Goal: Task Accomplishment & Management: Complete application form

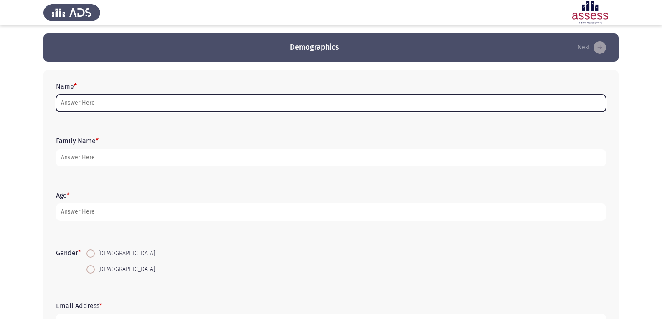
click at [208, 106] on input "Name *" at bounding box center [331, 103] width 550 height 17
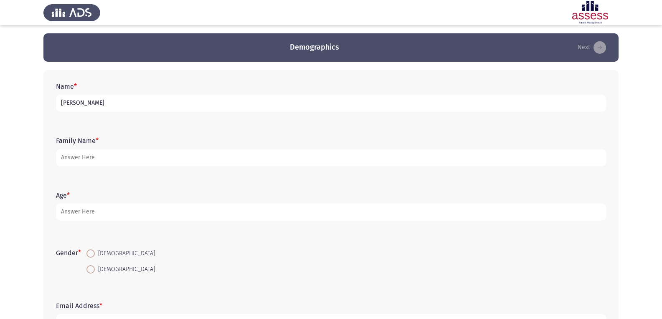
type input "[PERSON_NAME]"
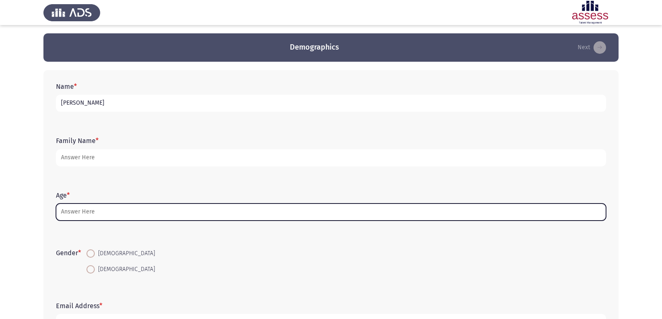
click at [134, 213] on input "Age *" at bounding box center [331, 212] width 550 height 17
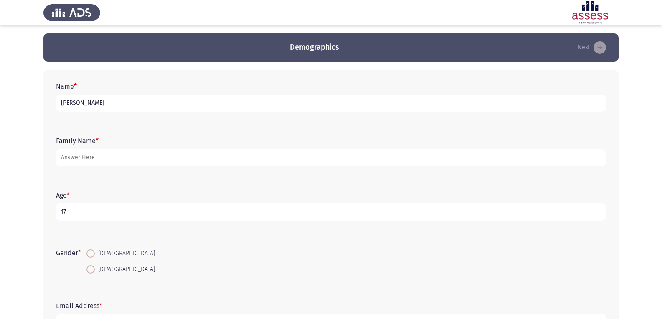
type input "17"
click at [94, 270] on span at bounding box center [90, 270] width 8 height 8
click at [94, 270] on input "[DEMOGRAPHIC_DATA]" at bounding box center [90, 270] width 8 height 8
radio input "true"
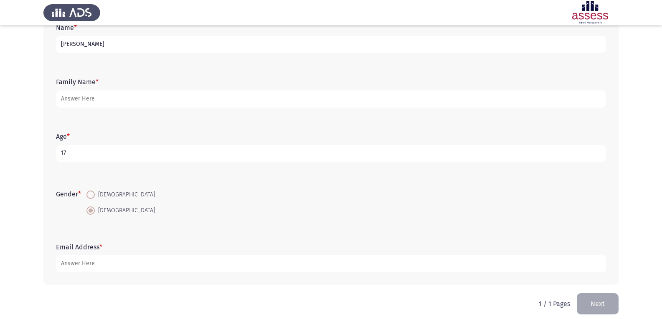
scroll to position [66, 0]
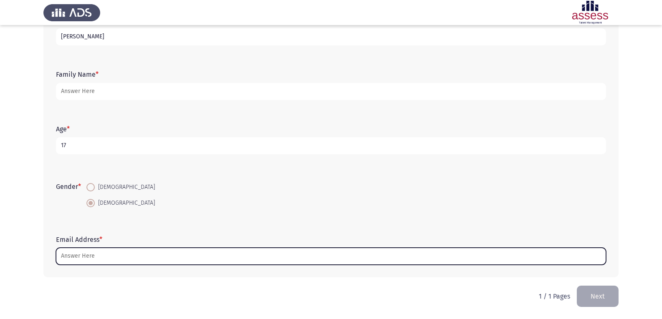
click at [193, 253] on input "Email Address *" at bounding box center [331, 256] width 550 height 17
type input "ة"
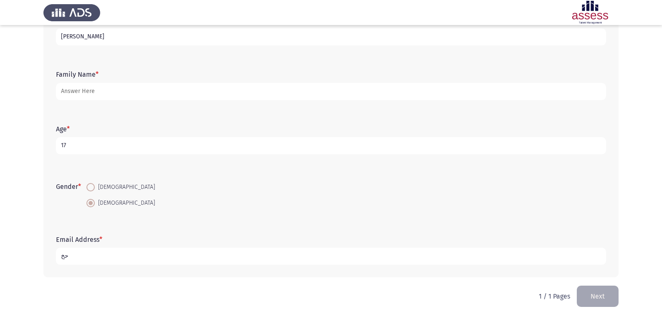
type input "ح"
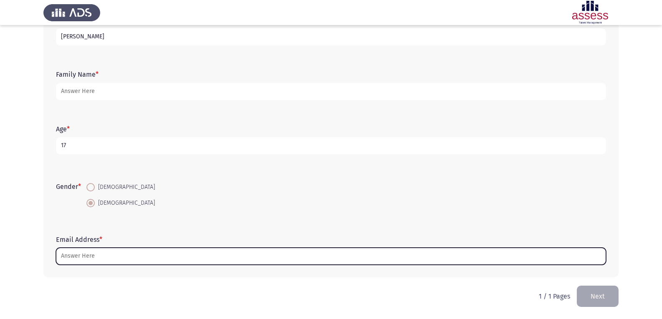
click at [101, 256] on input "Email Address *" at bounding box center [331, 256] width 550 height 17
click at [102, 256] on input "Email Address *" at bounding box center [331, 256] width 550 height 17
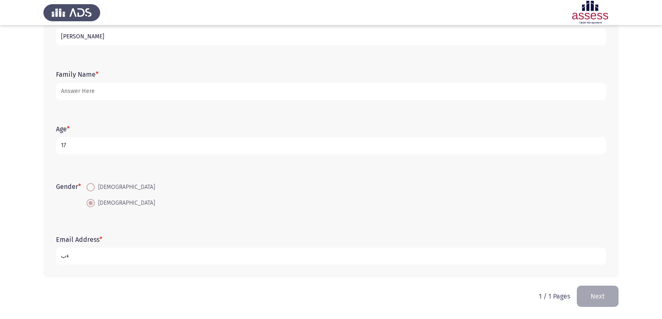
type input "ء"
type input "m"
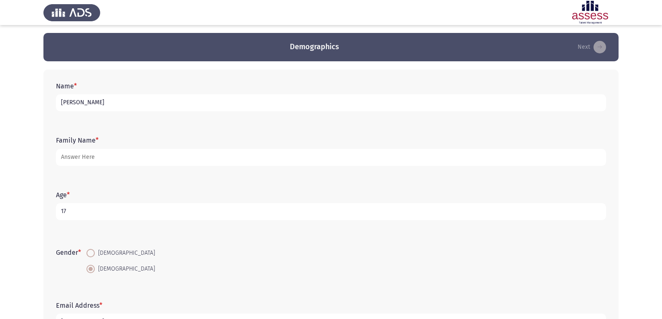
scroll to position [0, 0]
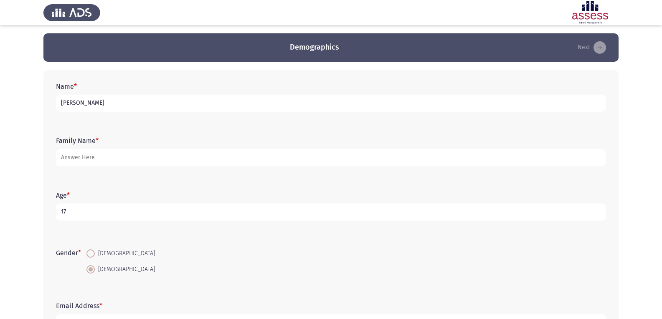
type input "[PERSON_NAME]"
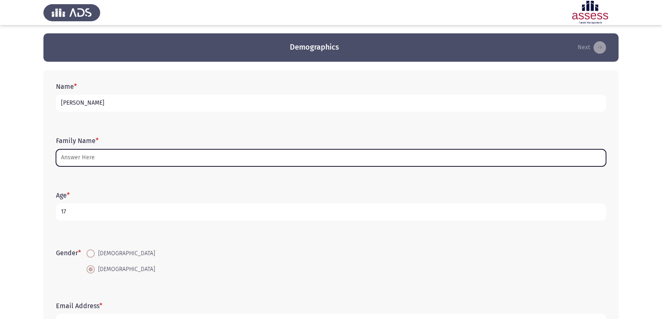
click at [274, 158] on input "Family Name *" at bounding box center [331, 158] width 550 height 17
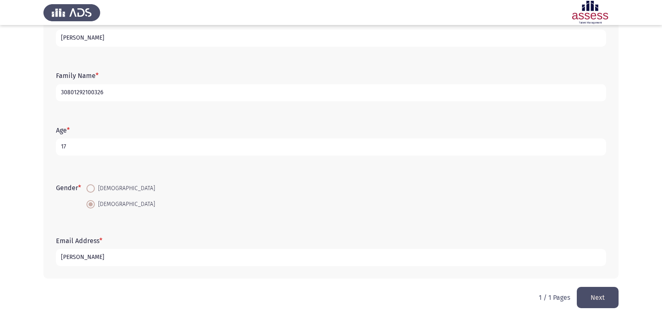
scroll to position [66, 0]
type input "30801292100326"
click at [598, 290] on button "Next" at bounding box center [598, 296] width 42 height 21
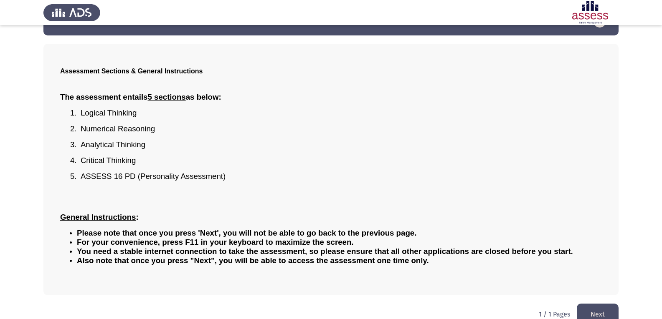
scroll to position [41, 0]
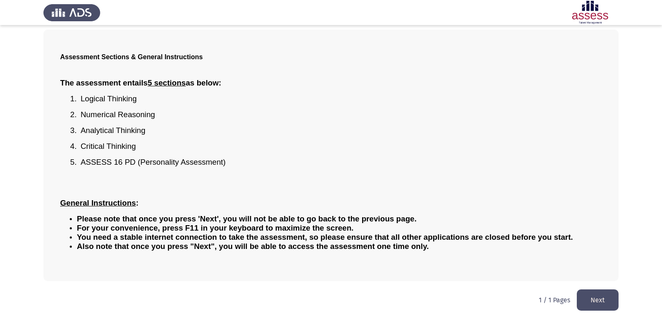
click at [596, 302] on button "Next" at bounding box center [598, 300] width 42 height 21
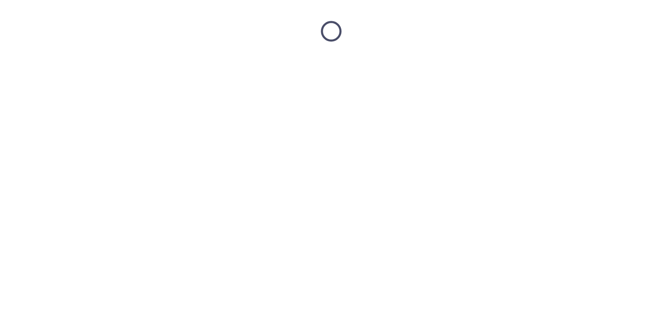
scroll to position [0, 0]
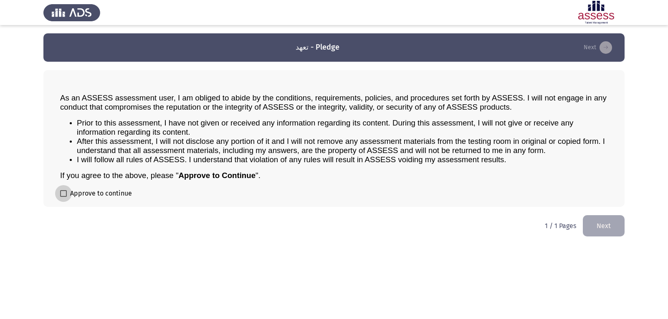
click at [63, 193] on span at bounding box center [63, 193] width 7 height 7
click at [63, 197] on input "Approve to continue" at bounding box center [63, 197] width 0 height 0
checkbox input "true"
click at [608, 226] on button "Next" at bounding box center [604, 225] width 42 height 21
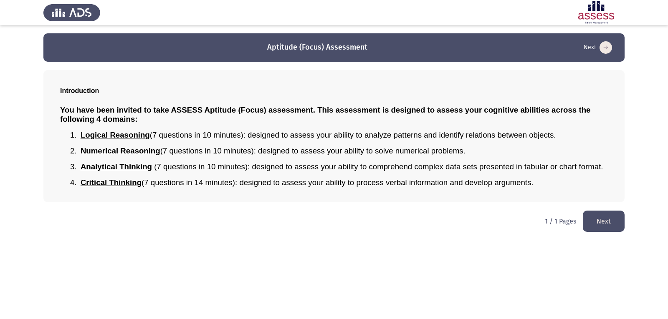
click at [608, 226] on button "Next" at bounding box center [604, 221] width 42 height 21
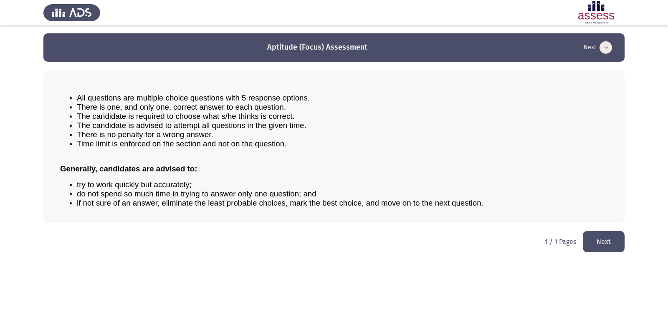
click at [609, 237] on button "Next" at bounding box center [604, 241] width 42 height 21
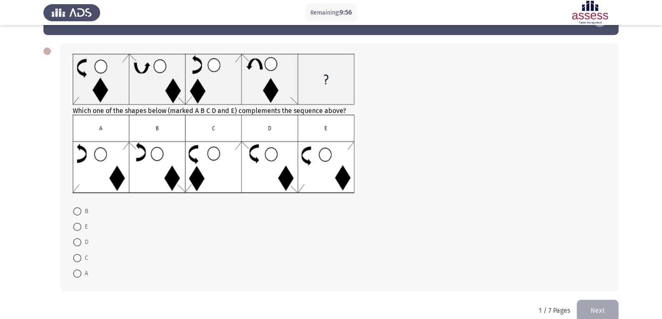
scroll to position [41, 0]
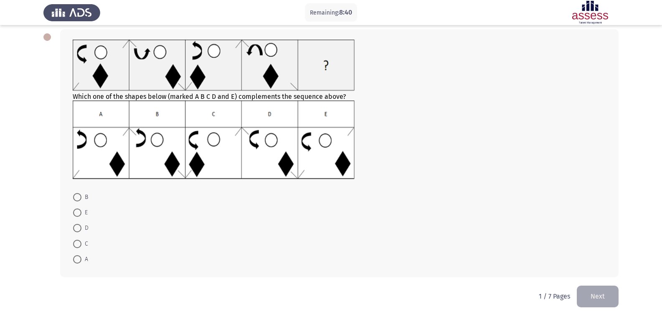
click at [77, 262] on span at bounding box center [77, 260] width 8 height 8
click at [77, 262] on input "A" at bounding box center [77, 260] width 8 height 8
radio input "true"
click at [595, 297] on button "Next" at bounding box center [598, 296] width 42 height 21
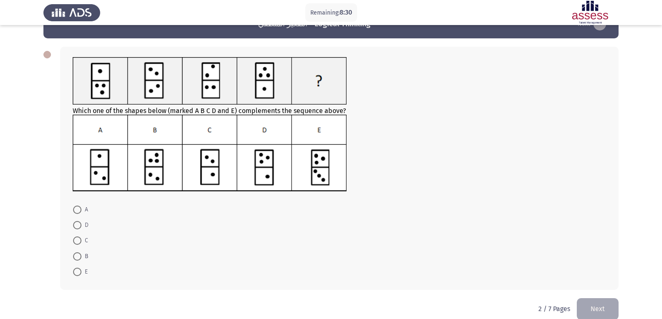
scroll to position [36, 0]
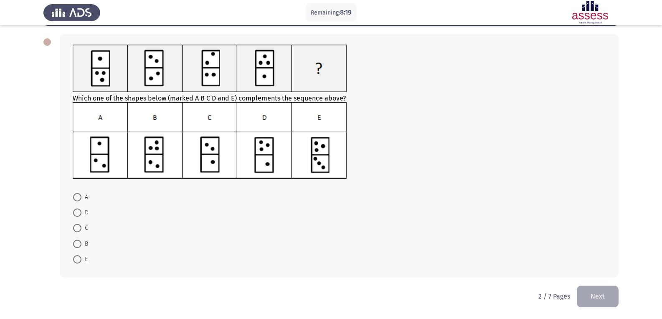
drag, startPoint x: 262, startPoint y: 89, endPoint x: 258, endPoint y: 91, distance: 4.7
click at [77, 243] on span at bounding box center [77, 244] width 8 height 8
click at [77, 243] on input "B" at bounding box center [77, 244] width 8 height 8
radio input "true"
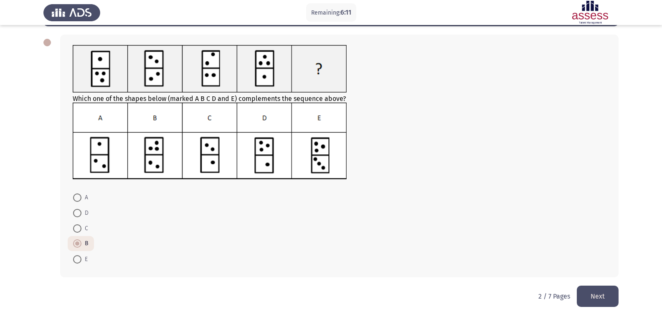
click at [602, 294] on button "Next" at bounding box center [598, 296] width 42 height 21
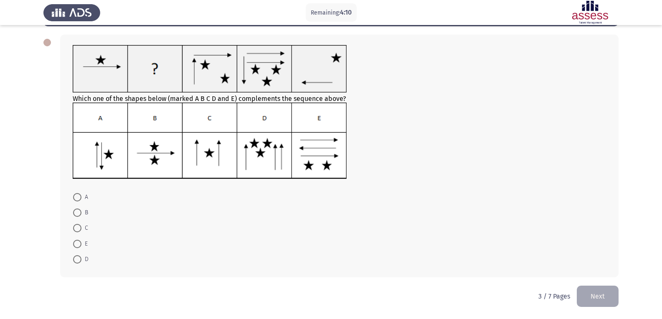
click at [80, 228] on span at bounding box center [77, 228] width 8 height 8
click at [80, 228] on input "C" at bounding box center [77, 228] width 8 height 8
radio input "true"
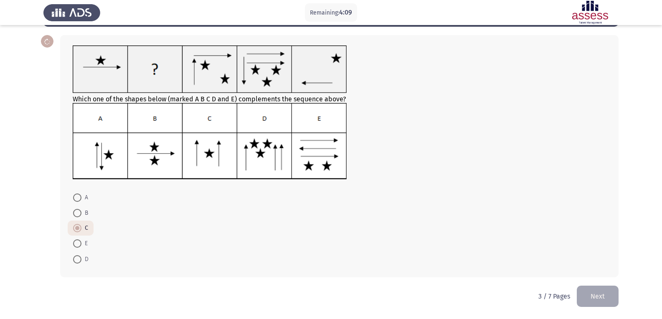
scroll to position [35, 0]
click at [598, 298] on button "Next" at bounding box center [598, 296] width 42 height 21
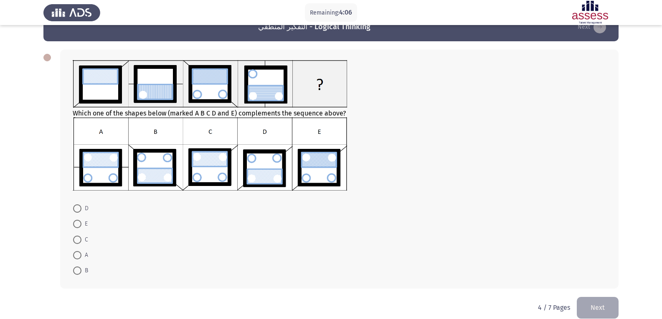
scroll to position [32, 0]
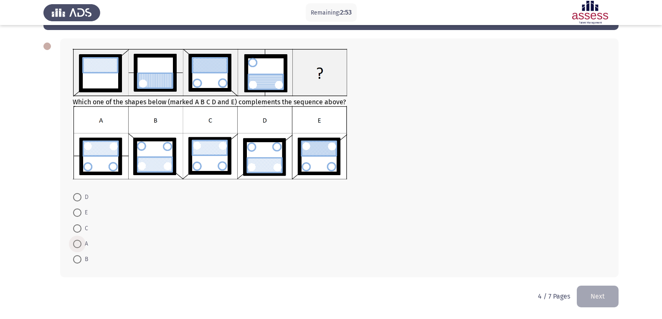
click at [76, 243] on span at bounding box center [77, 244] width 8 height 8
click at [76, 243] on input "A" at bounding box center [77, 244] width 8 height 8
radio input "true"
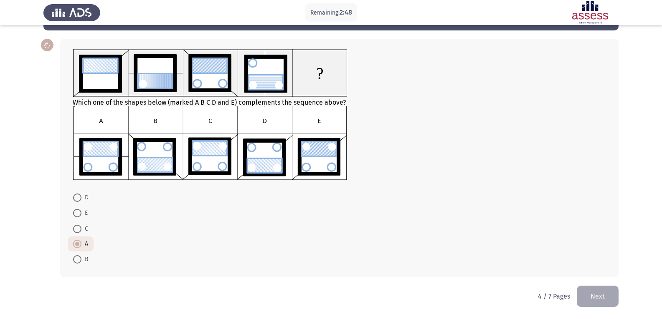
click at [401, 238] on form "D E C A B" at bounding box center [339, 228] width 533 height 77
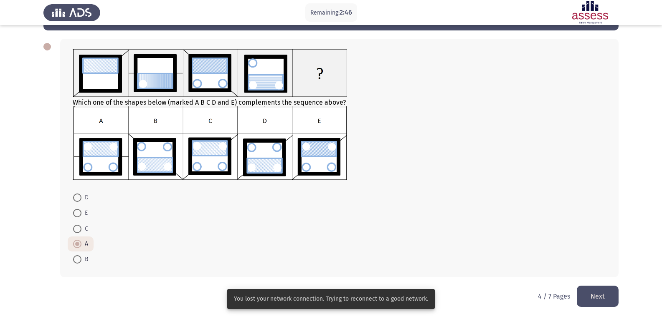
click at [601, 296] on button "Next" at bounding box center [598, 296] width 42 height 21
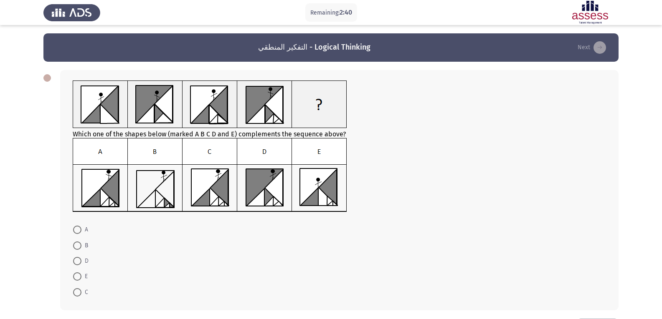
scroll to position [33, 0]
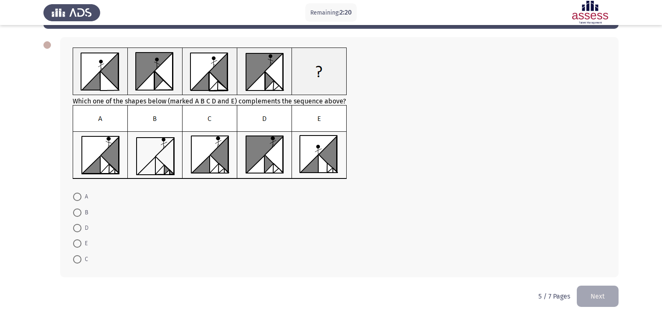
drag, startPoint x: 241, startPoint y: 163, endPoint x: 235, endPoint y: 147, distance: 17.6
click at [79, 198] on span at bounding box center [77, 197] width 8 height 8
click at [79, 198] on input "A" at bounding box center [77, 197] width 8 height 8
radio input "true"
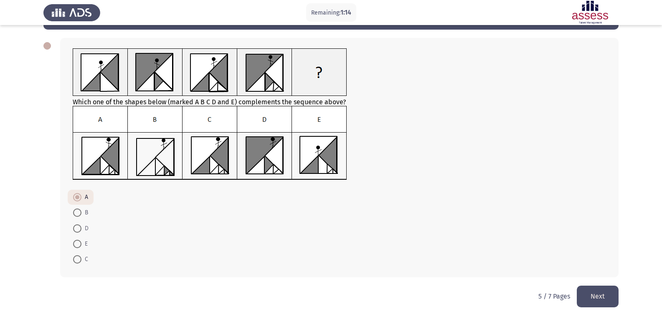
click at [601, 289] on button "Next" at bounding box center [598, 296] width 42 height 21
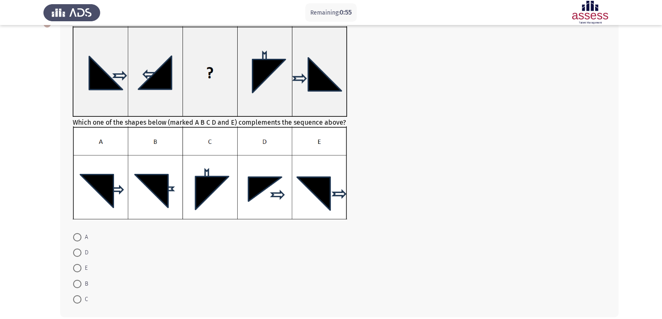
scroll to position [42, 0]
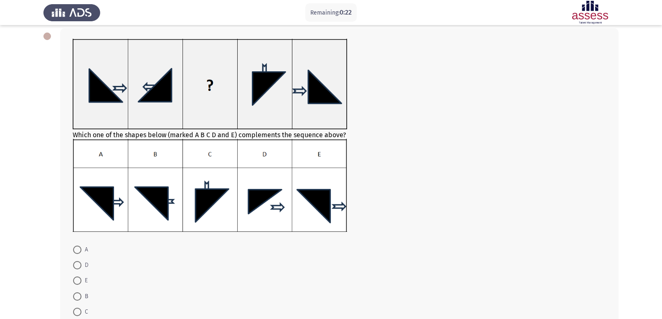
click at [76, 281] on span at bounding box center [77, 281] width 8 height 8
click at [76, 281] on input "E" at bounding box center [77, 281] width 8 height 8
radio input "true"
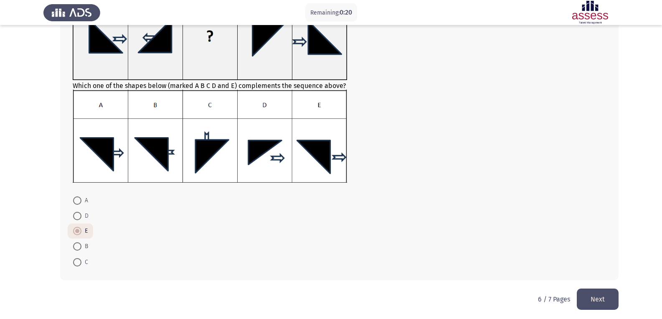
scroll to position [94, 0]
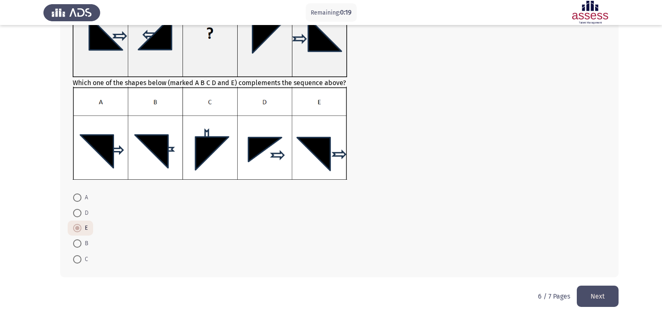
click at [606, 302] on button "Next" at bounding box center [598, 296] width 42 height 21
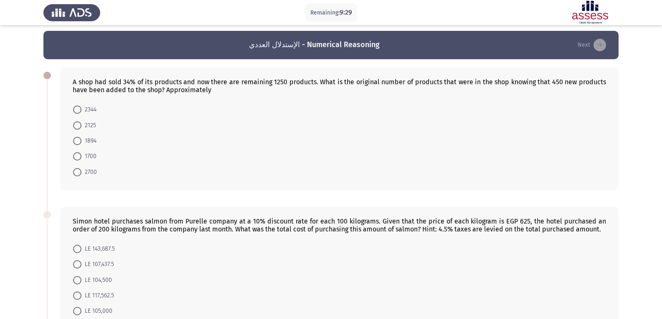
scroll to position [0, 0]
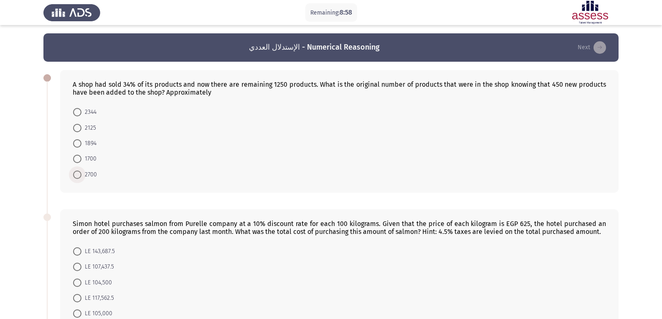
click at [78, 176] on span at bounding box center [77, 175] width 8 height 8
click at [78, 176] on input "2700" at bounding box center [77, 175] width 8 height 8
radio input "true"
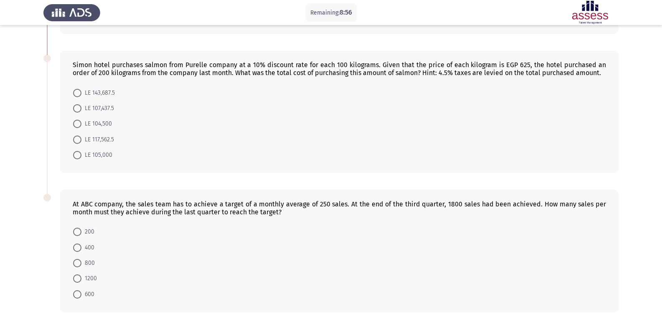
scroll to position [167, 0]
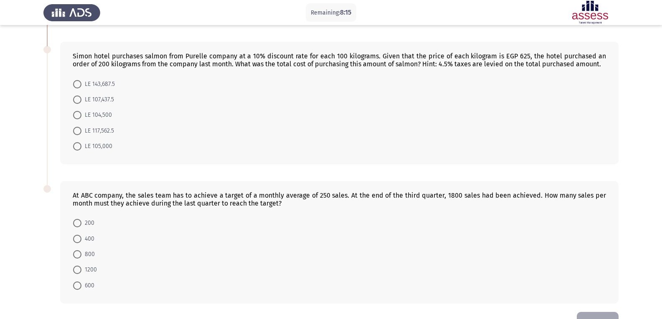
click at [80, 114] on span at bounding box center [77, 115] width 8 height 8
click at [80, 114] on input "LE 104,500" at bounding box center [77, 115] width 8 height 8
radio input "true"
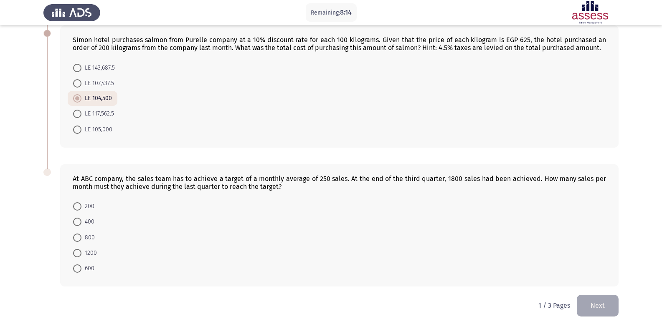
scroll to position [193, 0]
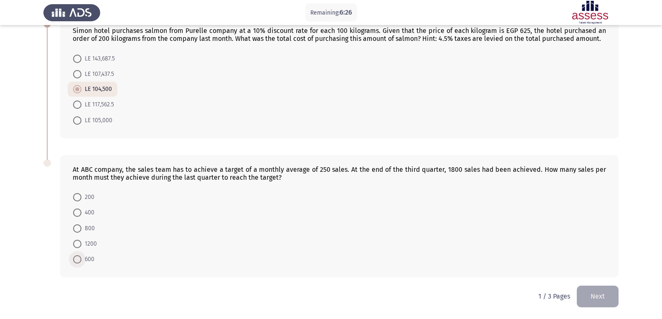
click at [79, 263] on span at bounding box center [77, 260] width 8 height 8
click at [79, 263] on input "600" at bounding box center [77, 260] width 8 height 8
radio input "true"
click at [592, 299] on button "Next" at bounding box center [598, 296] width 42 height 21
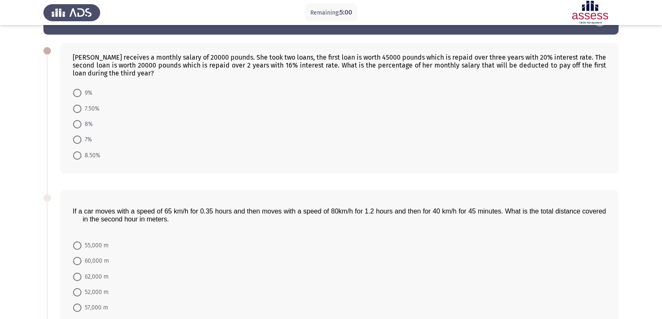
scroll to position [42, 0]
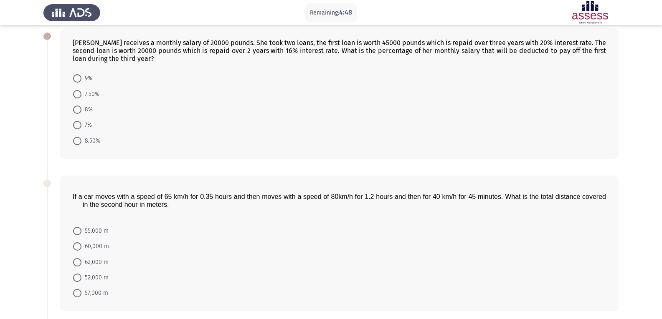
click at [75, 138] on span at bounding box center [77, 141] width 8 height 8
click at [75, 138] on input "8.50%" at bounding box center [77, 141] width 8 height 8
radio input "true"
click at [251, 137] on form "9% 7.50% 8% 7% 8.50%" at bounding box center [339, 109] width 533 height 77
click at [79, 246] on span at bounding box center [77, 246] width 8 height 8
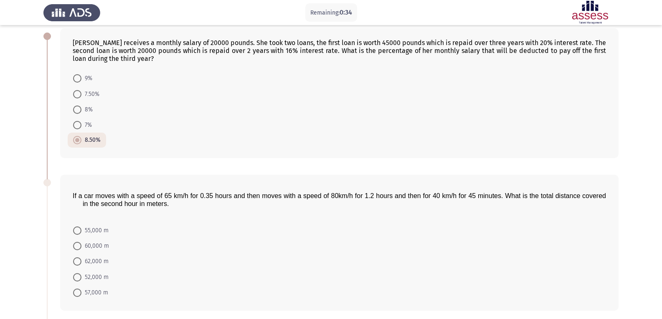
click at [79, 246] on input "60,000 m" at bounding box center [77, 246] width 8 height 8
radio input "true"
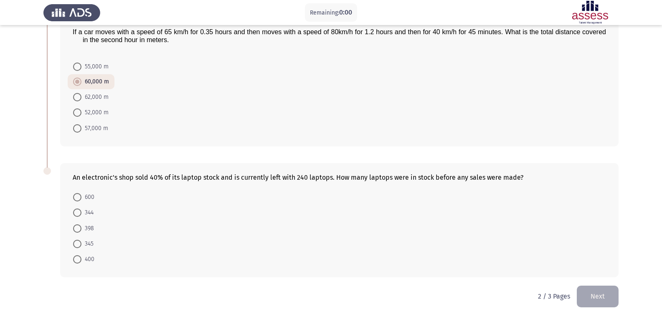
scroll to position [0, 0]
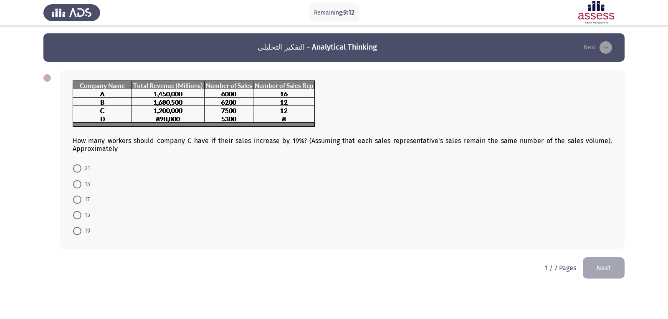
click at [79, 184] on span at bounding box center [77, 184] width 8 height 8
click at [79, 184] on input "13" at bounding box center [77, 184] width 8 height 8
radio input "true"
click at [608, 277] on button "Next" at bounding box center [604, 267] width 42 height 21
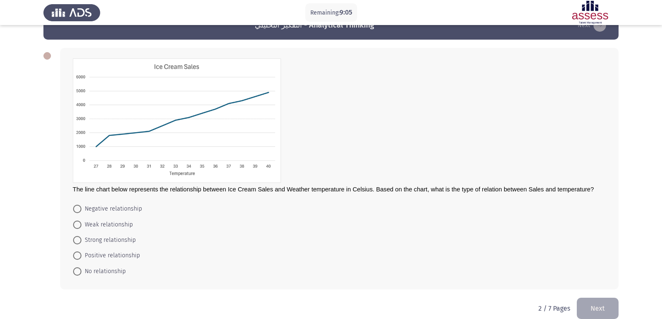
scroll to position [34, 0]
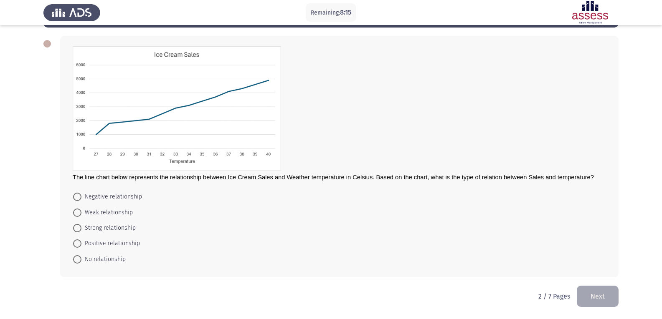
click at [75, 198] on span at bounding box center [77, 197] width 8 height 8
click at [75, 198] on input "Negative relationship" at bounding box center [77, 197] width 8 height 8
radio input "true"
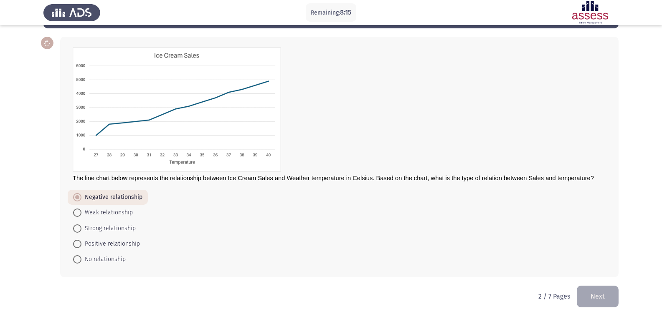
scroll to position [33, 0]
click at [610, 297] on button "Next" at bounding box center [598, 296] width 42 height 21
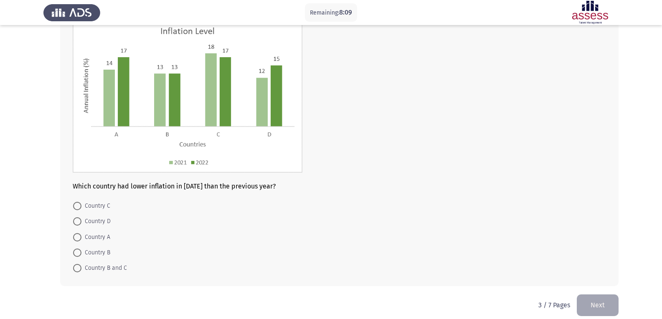
scroll to position [70, 0]
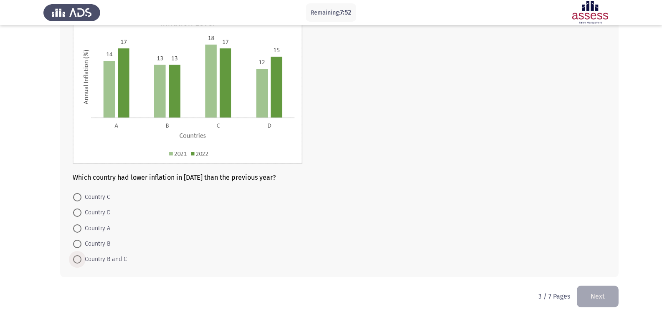
click at [75, 261] on span at bounding box center [77, 260] width 8 height 8
click at [75, 261] on input "Country B and C" at bounding box center [77, 260] width 8 height 8
radio input "true"
drag, startPoint x: 609, startPoint y: 213, endPoint x: 609, endPoint y: 228, distance: 14.6
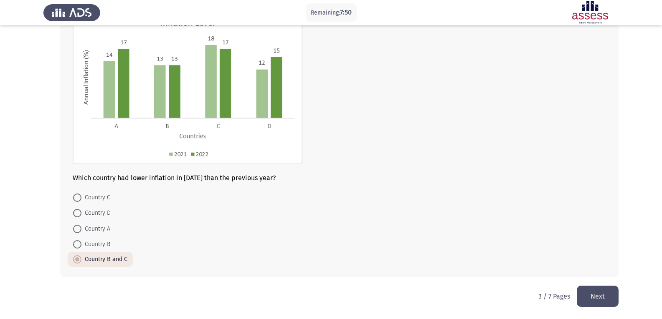
click at [597, 284] on div "Which country had lower inflation in [DATE] than the previous year? Country C C…" at bounding box center [330, 139] width 575 height 294
click at [597, 295] on button "Next" at bounding box center [598, 296] width 42 height 21
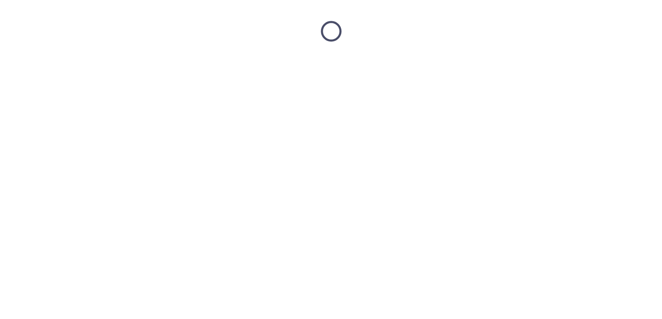
scroll to position [0, 0]
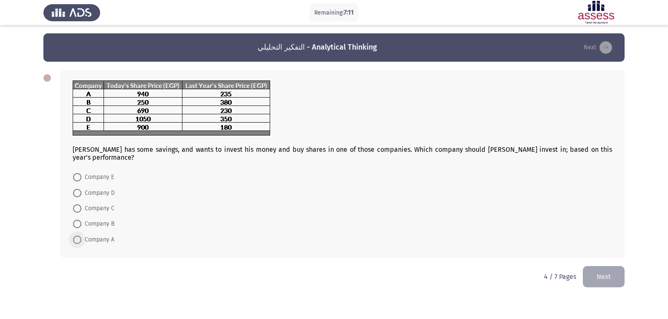
click at [76, 236] on span at bounding box center [77, 240] width 8 height 8
click at [76, 236] on input "Company A" at bounding box center [77, 240] width 8 height 8
radio input "true"
click at [78, 189] on span at bounding box center [77, 193] width 8 height 8
click at [78, 189] on input "Company D" at bounding box center [77, 193] width 8 height 8
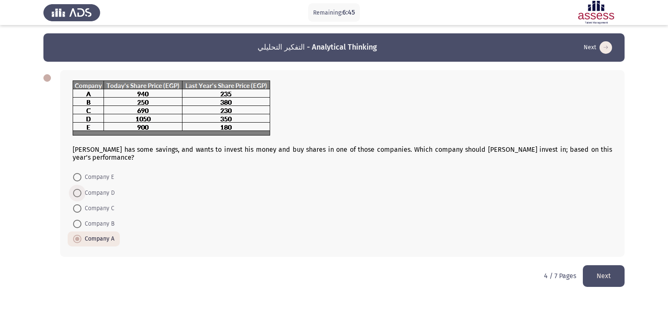
radio input "true"
click at [603, 276] on button "Next" at bounding box center [604, 276] width 42 height 21
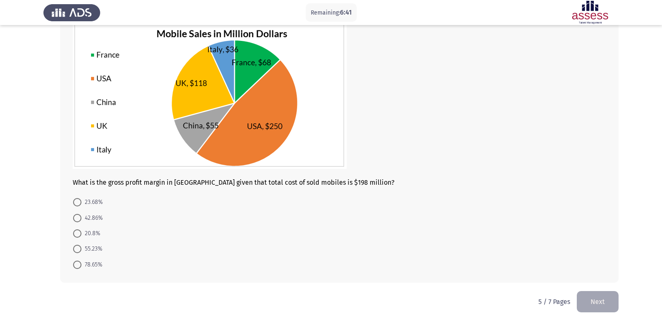
scroll to position [66, 0]
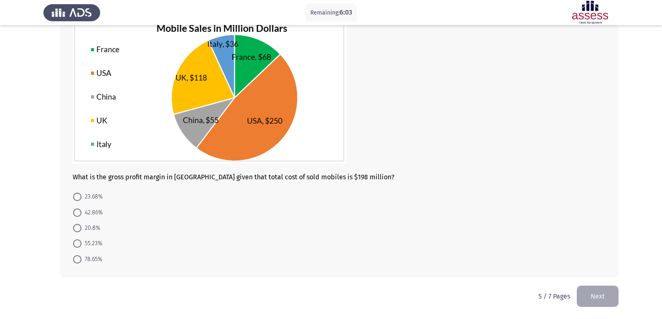
click at [76, 243] on span at bounding box center [77, 244] width 8 height 8
click at [76, 243] on input "55.23%" at bounding box center [77, 244] width 8 height 8
radio input "true"
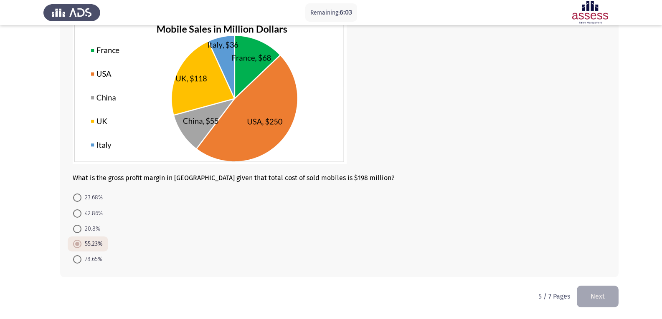
scroll to position [65, 0]
click at [597, 298] on button "Next" at bounding box center [598, 296] width 42 height 21
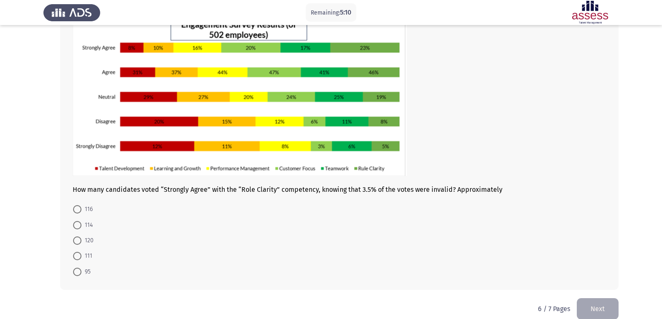
scroll to position [77, 0]
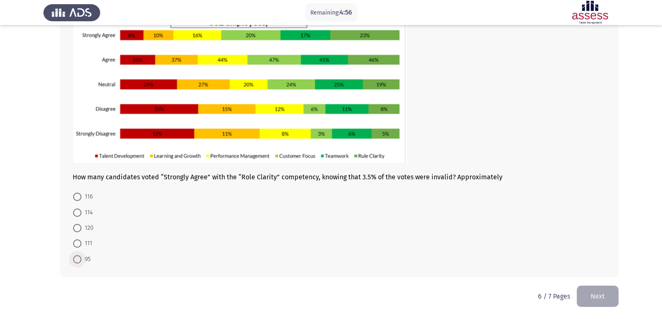
click at [74, 259] on span at bounding box center [77, 260] width 8 height 8
click at [74, 259] on input "95" at bounding box center [77, 260] width 8 height 8
radio input "true"
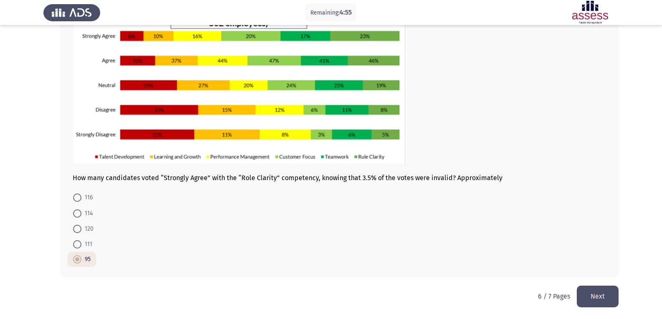
click at [599, 302] on button "Next" at bounding box center [598, 296] width 42 height 21
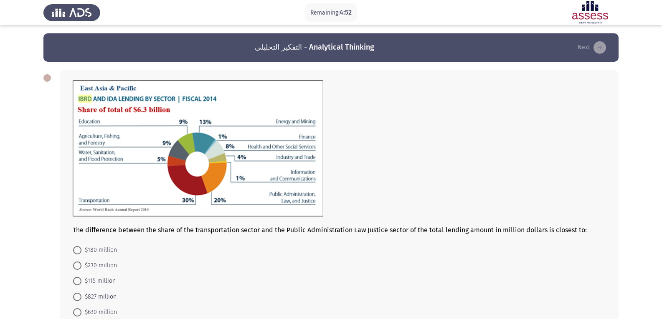
scroll to position [42, 0]
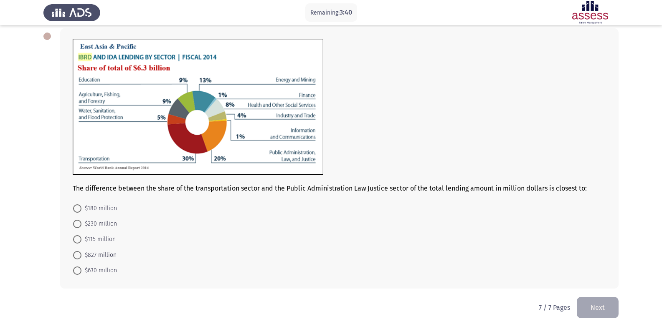
click at [77, 223] on span at bounding box center [77, 224] width 8 height 8
click at [77, 223] on input "$230 million" at bounding box center [77, 224] width 8 height 8
radio input "true"
click at [605, 310] on button "Next" at bounding box center [598, 307] width 42 height 21
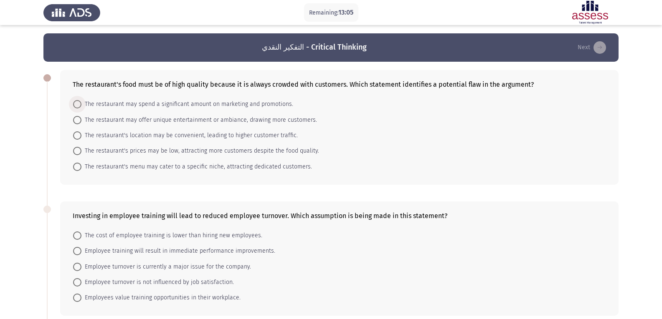
click at [78, 105] on span at bounding box center [77, 104] width 8 height 8
click at [78, 105] on input "The restaurant may spend a significant amount on marketing and promotions." at bounding box center [77, 104] width 8 height 8
radio input "true"
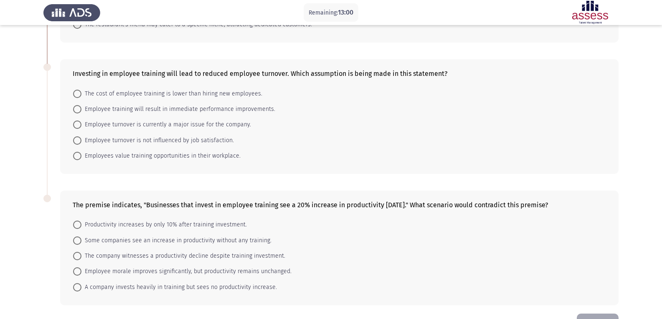
scroll to position [128, 0]
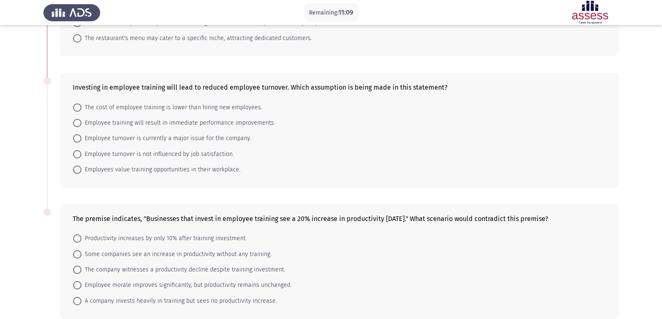
click at [77, 170] on span at bounding box center [77, 170] width 8 height 8
click at [77, 170] on input "Employees value training opportunities in their workplace." at bounding box center [77, 170] width 8 height 8
radio input "true"
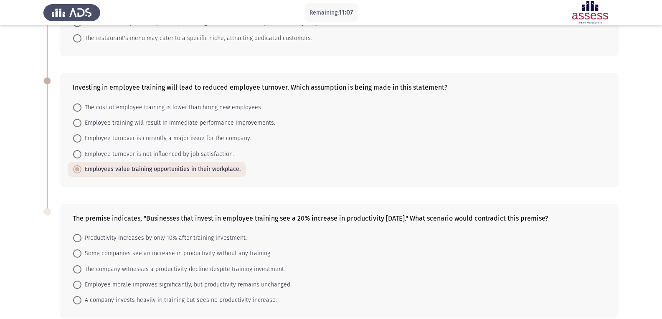
scroll to position [169, 0]
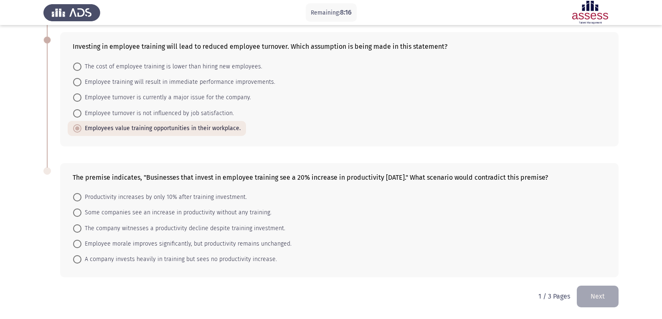
click at [80, 215] on span at bounding box center [77, 213] width 8 height 8
click at [80, 215] on input "Some companies see an increase in productivity without any training." at bounding box center [77, 213] width 8 height 8
radio input "true"
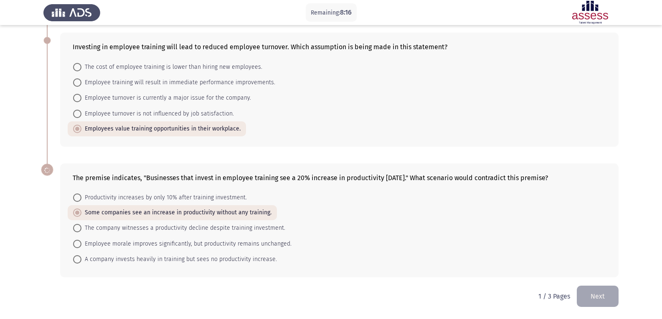
scroll to position [168, 0]
click at [596, 300] on button "Next" at bounding box center [598, 296] width 42 height 21
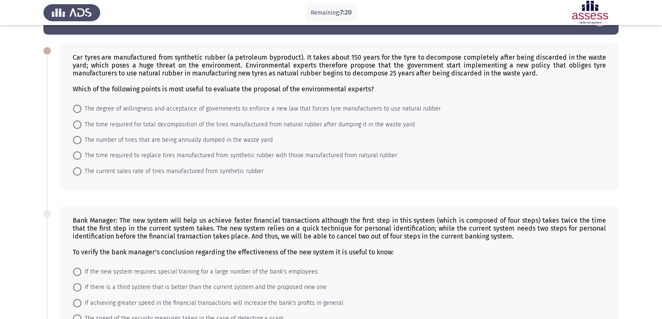
scroll to position [0, 0]
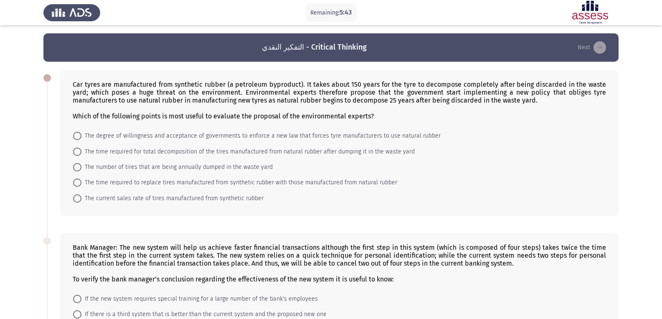
click at [74, 184] on span at bounding box center [77, 183] width 8 height 8
click at [74, 184] on input "The time required to replace tires manufactured from synthetic rubber with thos…" at bounding box center [77, 183] width 8 height 8
radio input "true"
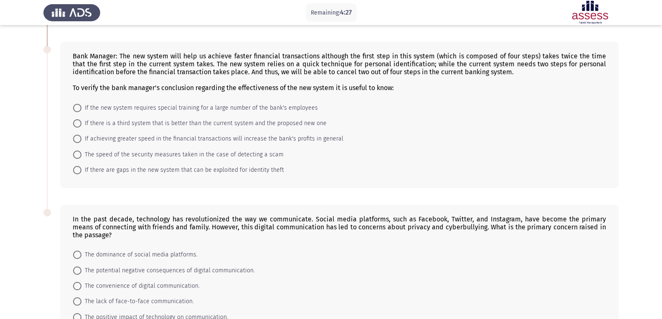
scroll to position [249, 0]
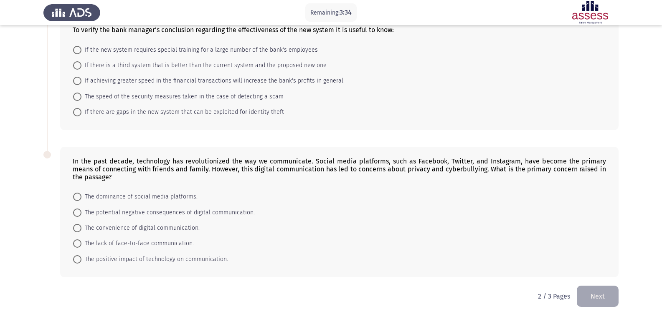
click at [74, 209] on span at bounding box center [77, 213] width 8 height 8
click at [74, 209] on input "The potential negative consequences of digital communication." at bounding box center [77, 213] width 8 height 8
radio input "true"
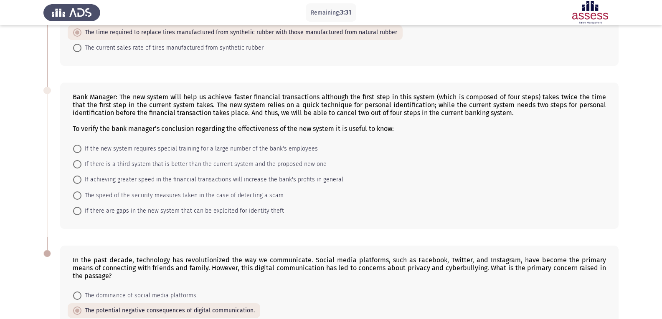
scroll to position [165, 0]
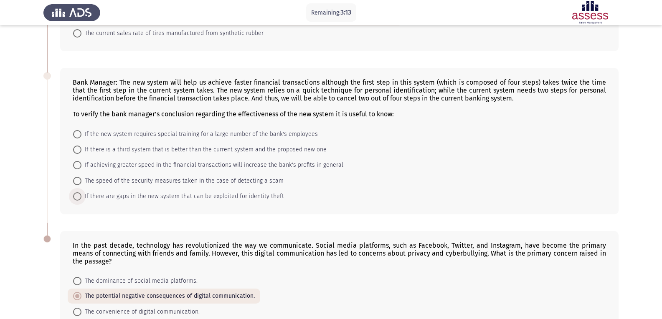
click at [74, 197] on span at bounding box center [77, 197] width 8 height 8
click at [74, 197] on input "If there are gaps in the new system that can be exploited for identity theft" at bounding box center [77, 197] width 8 height 8
radio input "true"
click at [78, 169] on span at bounding box center [77, 165] width 8 height 8
click at [78, 169] on input "If achieving greater speed in the financial transactions will increase the bank…" at bounding box center [77, 165] width 8 height 8
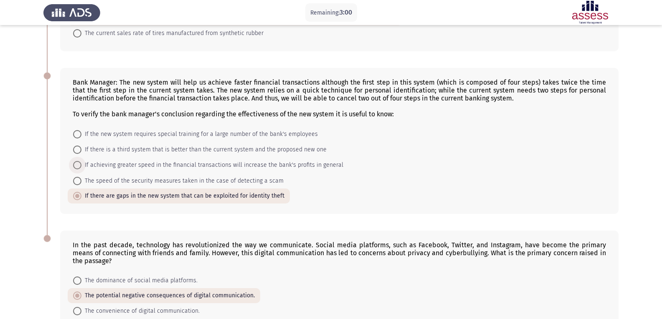
radio input "true"
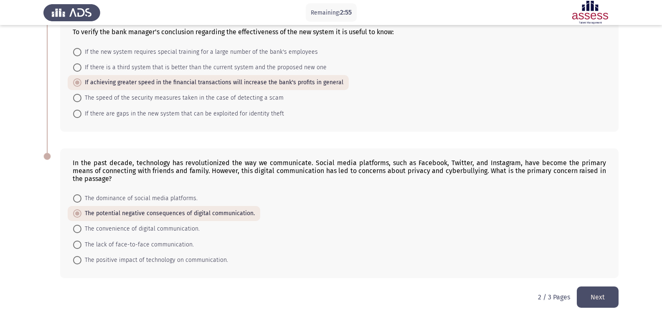
scroll to position [248, 0]
click at [594, 299] on button "Next" at bounding box center [598, 296] width 42 height 21
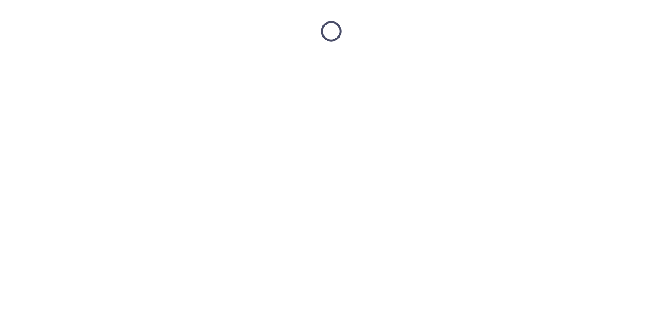
scroll to position [0, 0]
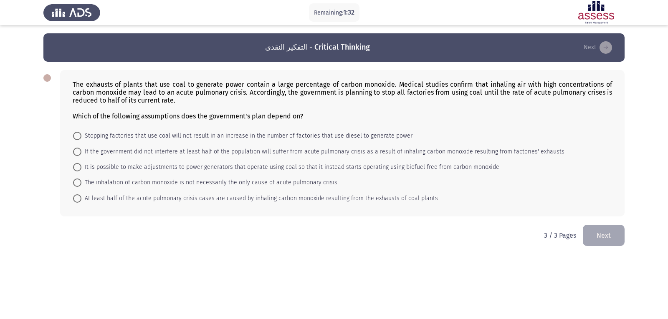
click at [80, 184] on span at bounding box center [77, 183] width 8 height 8
click at [80, 184] on input "The inhalation of carbon monoxide is not necessarily the only cause of acute pu…" at bounding box center [77, 183] width 8 height 8
radio input "true"
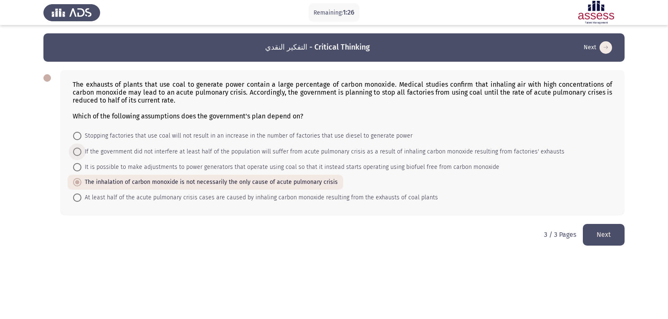
click at [80, 152] on span at bounding box center [77, 152] width 8 height 8
click at [80, 152] on input "If the government did not interfere at least half of the population will suffer…" at bounding box center [77, 152] width 8 height 8
radio input "true"
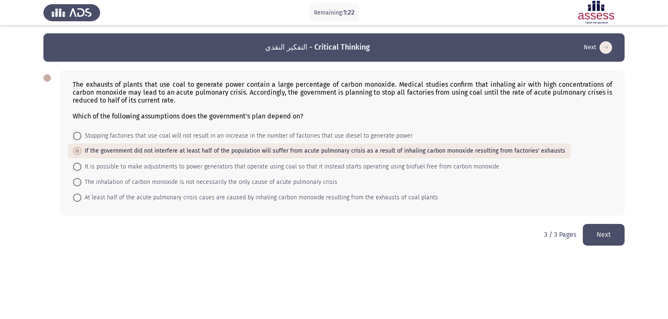
click at [603, 241] on button "Next" at bounding box center [604, 234] width 42 height 21
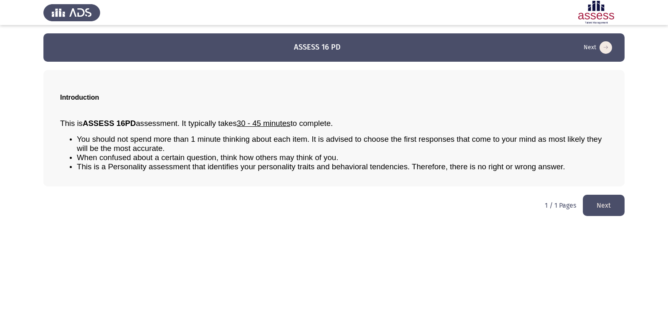
click at [607, 49] on icon "load next page" at bounding box center [606, 47] width 13 height 13
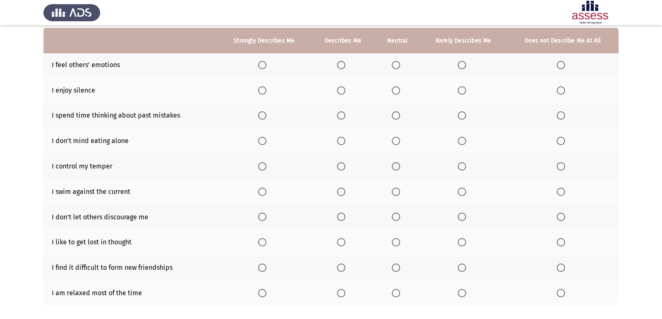
scroll to position [84, 0]
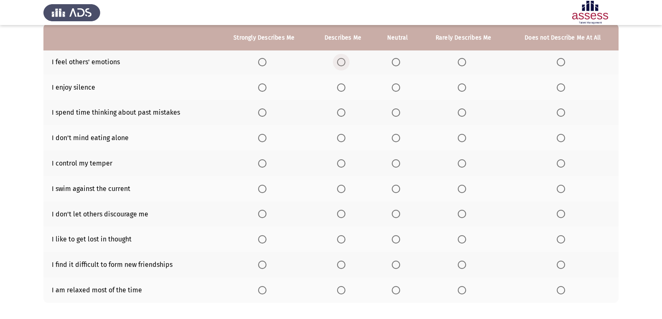
click at [345, 63] on span "Select an option" at bounding box center [341, 62] width 8 height 8
click at [345, 63] on input "Select an option" at bounding box center [341, 62] width 8 height 8
click at [263, 86] on span "Select an option" at bounding box center [262, 88] width 8 height 8
click at [263, 86] on input "Select an option" at bounding box center [262, 88] width 8 height 8
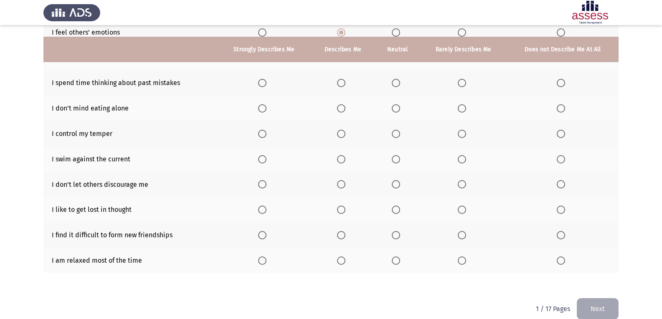
scroll to position [126, 0]
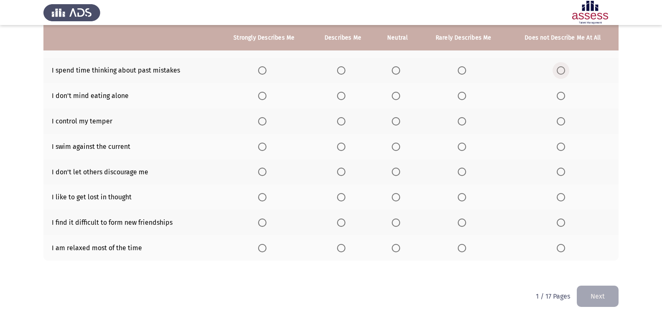
click at [563, 71] on span "Select an option" at bounding box center [561, 70] width 8 height 8
click at [563, 71] on input "Select an option" at bounding box center [561, 70] width 8 height 8
click at [461, 68] on span "Select an option" at bounding box center [462, 70] width 8 height 8
click at [461, 68] on input "Select an option" at bounding box center [462, 70] width 8 height 8
click at [560, 68] on span "Select an option" at bounding box center [561, 70] width 8 height 8
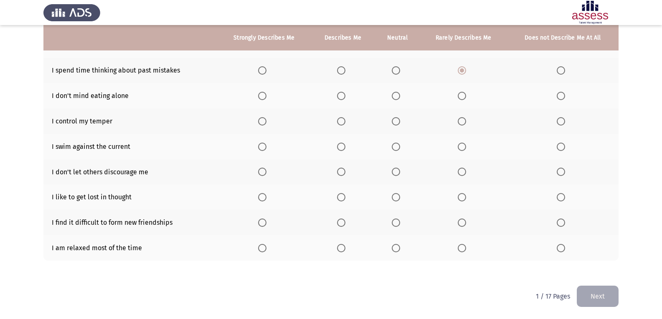
click at [560, 68] on input "Select an option" at bounding box center [561, 70] width 8 height 8
click at [342, 123] on span "Select an option" at bounding box center [341, 121] width 8 height 8
click at [342, 123] on input "Select an option" at bounding box center [341, 121] width 8 height 8
click at [340, 149] on span "Select an option" at bounding box center [341, 147] width 8 height 8
click at [340, 149] on input "Select an option" at bounding box center [341, 147] width 8 height 8
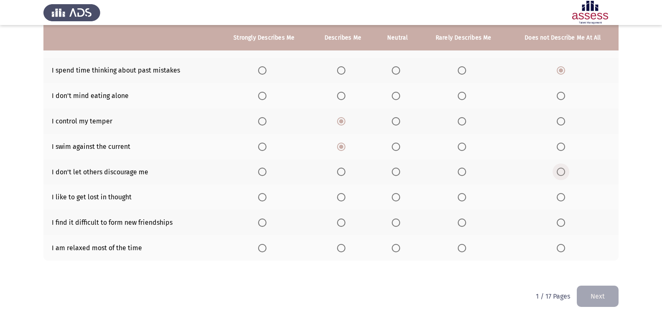
click at [560, 172] on span "Select an option" at bounding box center [561, 172] width 8 height 8
click at [560, 172] on input "Select an option" at bounding box center [561, 172] width 8 height 8
click at [563, 199] on span "Select an option" at bounding box center [561, 197] width 8 height 8
click at [563, 199] on input "Select an option" at bounding box center [561, 197] width 8 height 8
click at [261, 225] on span "Select an option" at bounding box center [262, 223] width 8 height 8
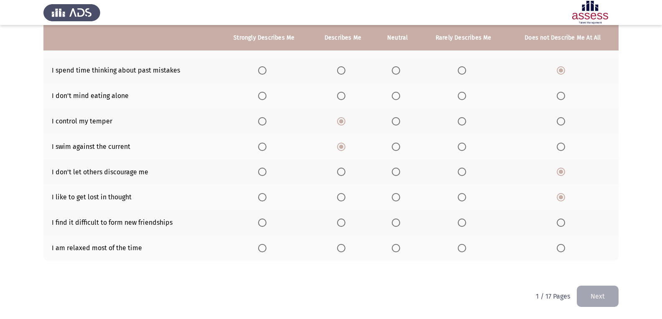
click at [261, 225] on input "Select an option" at bounding box center [262, 223] width 8 height 8
click at [266, 250] on span "Select an option" at bounding box center [262, 248] width 8 height 8
click at [266, 250] on input "Select an option" at bounding box center [262, 248] width 8 height 8
click at [597, 298] on button "Next" at bounding box center [598, 296] width 42 height 21
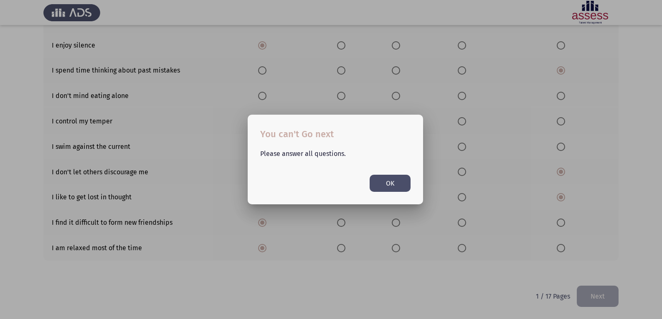
click at [297, 233] on div at bounding box center [331, 159] width 662 height 319
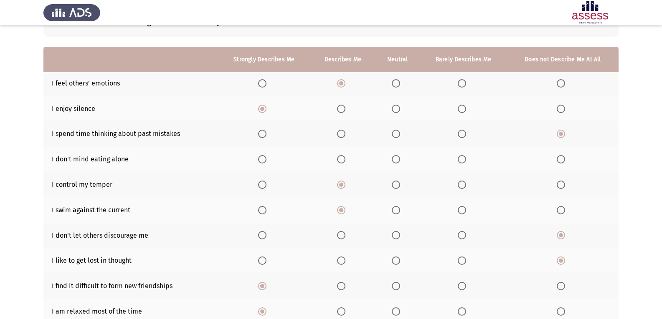
scroll to position [84, 0]
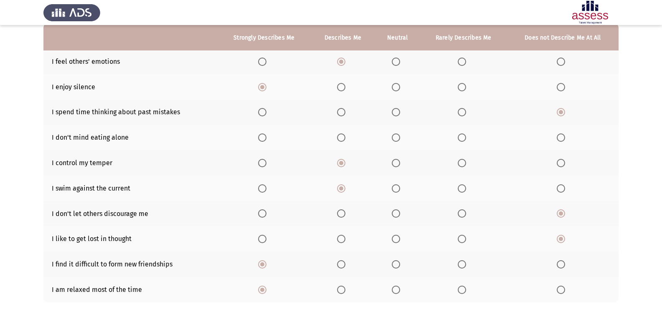
click at [344, 59] on span "Select an option" at bounding box center [341, 62] width 8 height 8
click at [344, 59] on input "Select an option" at bounding box center [341, 62] width 8 height 8
click at [261, 86] on span "Select an option" at bounding box center [262, 87] width 8 height 8
click at [261, 86] on input "Select an option" at bounding box center [262, 87] width 8 height 8
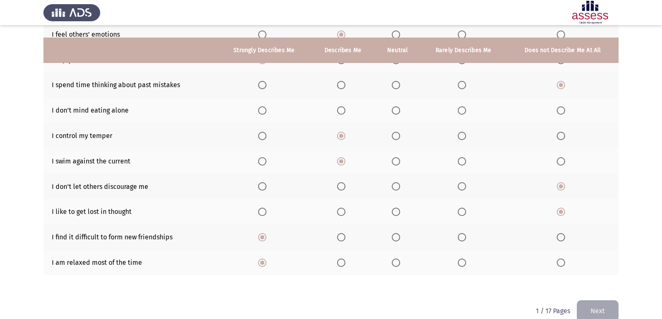
scroll to position [126, 0]
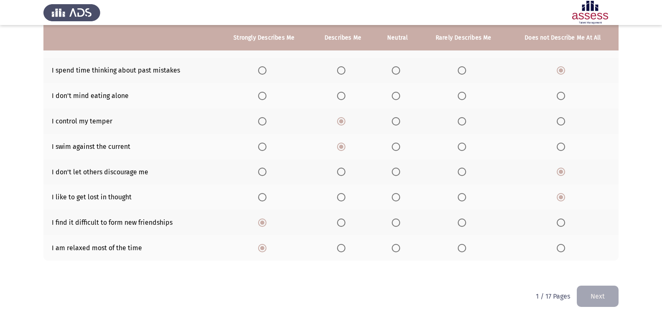
click at [559, 68] on span "Select an option" at bounding box center [561, 70] width 8 height 8
click at [559, 68] on input "Select an option" at bounding box center [561, 70] width 8 height 8
click at [560, 98] on span "Select an option" at bounding box center [561, 96] width 8 height 8
click at [560, 98] on input "Select an option" at bounding box center [561, 96] width 8 height 8
drag, startPoint x: 585, startPoint y: 305, endPoint x: 590, endPoint y: 304, distance: 5.2
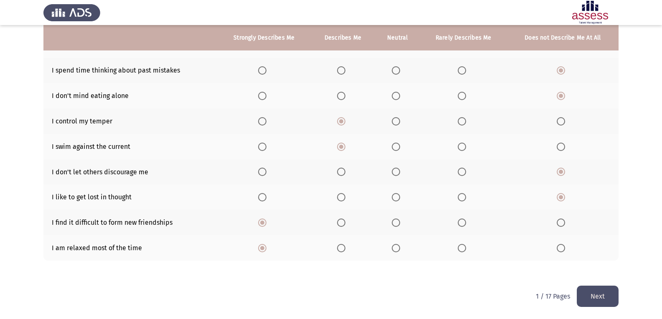
click at [590, 304] on button "Next" at bounding box center [598, 296] width 42 height 21
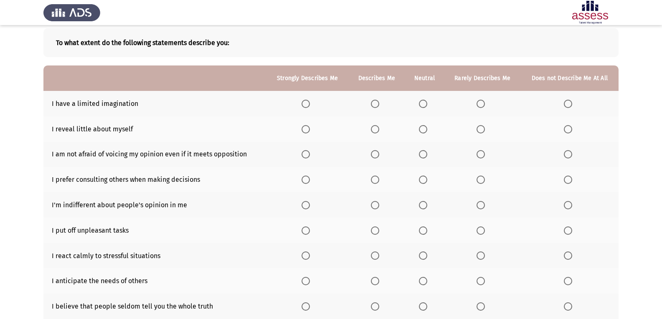
scroll to position [84, 0]
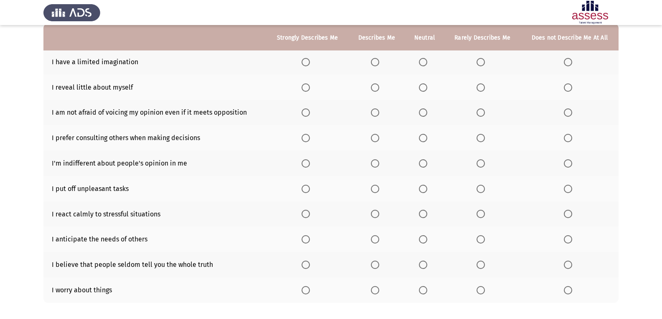
click at [307, 59] on span "Select an option" at bounding box center [306, 62] width 8 height 8
click at [307, 59] on input "Select an option" at bounding box center [306, 62] width 8 height 8
click at [426, 86] on span "Select an option" at bounding box center [423, 88] width 8 height 8
click at [426, 86] on input "Select an option" at bounding box center [423, 88] width 8 height 8
click at [565, 114] on span "Select an option" at bounding box center [568, 113] width 8 height 8
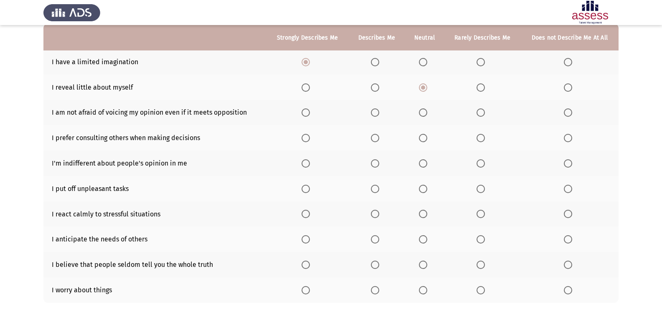
click at [565, 114] on input "Select an option" at bounding box center [568, 113] width 8 height 8
click at [479, 114] on span "Select an option" at bounding box center [481, 113] width 8 height 8
click at [479, 114] on input "Select an option" at bounding box center [481, 113] width 8 height 8
click at [308, 141] on span "Select an option" at bounding box center [306, 138] width 8 height 8
click at [308, 141] on input "Select an option" at bounding box center [306, 138] width 8 height 8
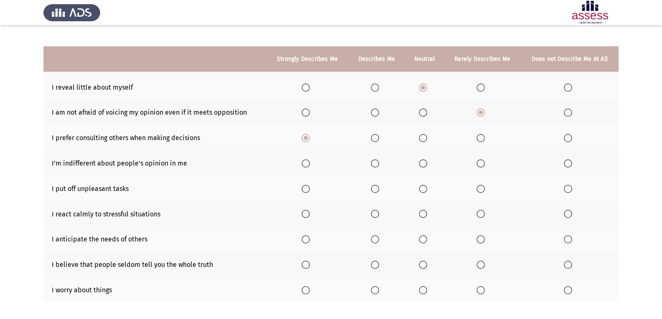
scroll to position [126, 0]
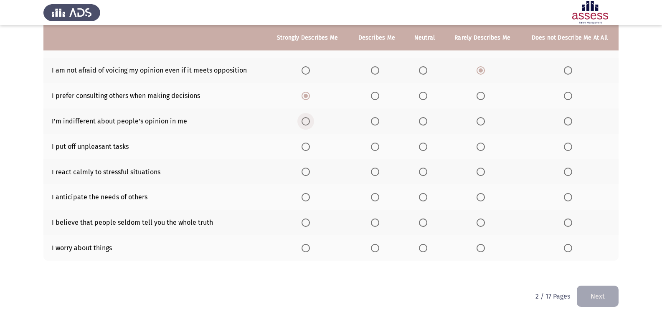
click at [307, 124] on span "Select an option" at bounding box center [306, 121] width 8 height 8
click at [307, 124] on input "Select an option" at bounding box center [306, 121] width 8 height 8
click at [375, 147] on span "Select an option" at bounding box center [375, 147] width 8 height 8
click at [375, 147] on input "Select an option" at bounding box center [375, 147] width 8 height 8
click at [477, 169] on span "Select an option" at bounding box center [481, 172] width 8 height 8
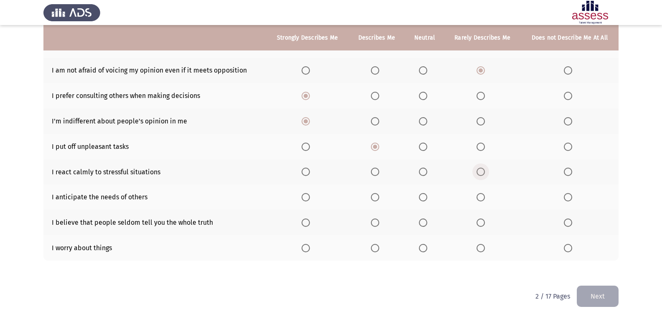
click at [477, 169] on input "Select an option" at bounding box center [481, 172] width 8 height 8
click at [425, 199] on span "Select an option" at bounding box center [423, 197] width 8 height 8
click at [425, 199] on input "Select an option" at bounding box center [423, 197] width 8 height 8
click at [426, 224] on span "Select an option" at bounding box center [423, 223] width 8 height 8
click at [426, 224] on input "Select an option" at bounding box center [423, 223] width 8 height 8
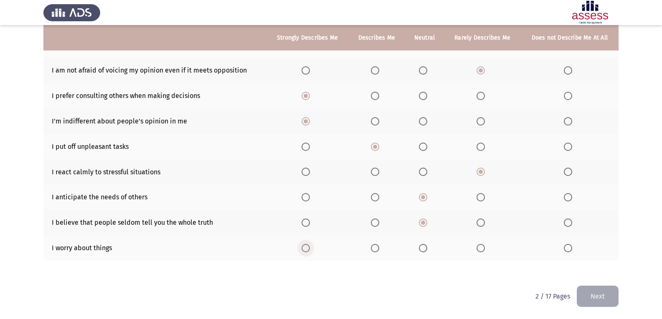
click at [309, 246] on span "Select an option" at bounding box center [306, 248] width 8 height 8
click at [309, 246] on input "Select an option" at bounding box center [306, 248] width 8 height 8
click at [602, 297] on button "Next" at bounding box center [598, 296] width 42 height 21
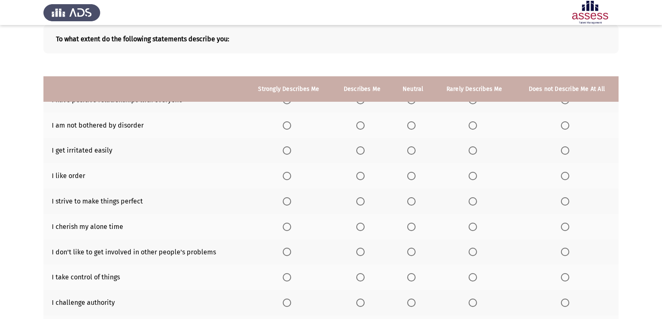
scroll to position [42, 0]
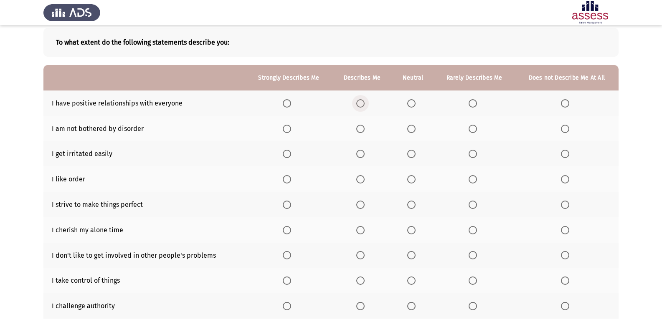
click at [358, 100] on span "Select an option" at bounding box center [360, 103] width 8 height 8
click at [358, 100] on input "Select an option" at bounding box center [360, 103] width 8 height 8
click at [568, 126] on span "Select an option" at bounding box center [565, 129] width 8 height 8
click at [568, 126] on input "Select an option" at bounding box center [565, 129] width 8 height 8
click at [474, 154] on span "Select an option" at bounding box center [473, 154] width 8 height 8
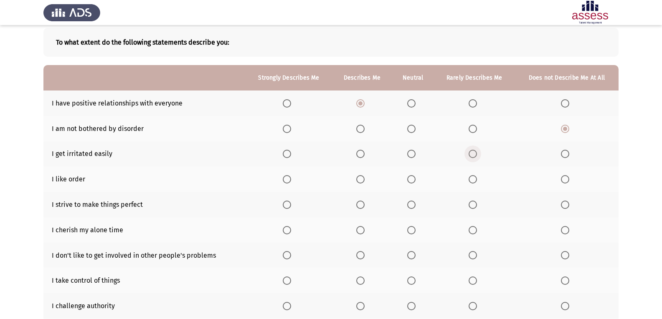
click at [474, 154] on input "Select an option" at bounding box center [473, 154] width 8 height 8
click at [408, 180] on span "Select an option" at bounding box center [411, 179] width 8 height 8
click at [408, 180] on input "Select an option" at bounding box center [411, 179] width 8 height 8
click at [470, 180] on span "Select an option" at bounding box center [473, 179] width 8 height 8
click at [470, 180] on input "Select an option" at bounding box center [473, 179] width 8 height 8
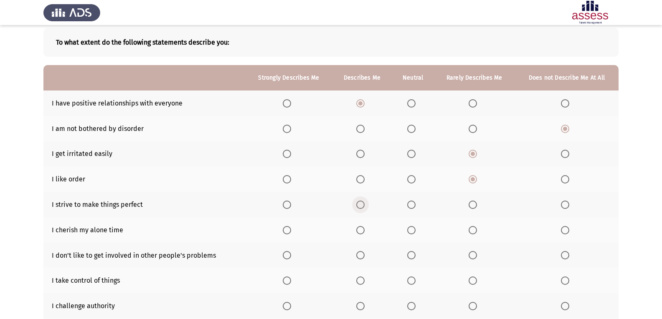
click at [360, 206] on span "Select an option" at bounding box center [360, 205] width 8 height 8
click at [360, 206] on input "Select an option" at bounding box center [360, 205] width 8 height 8
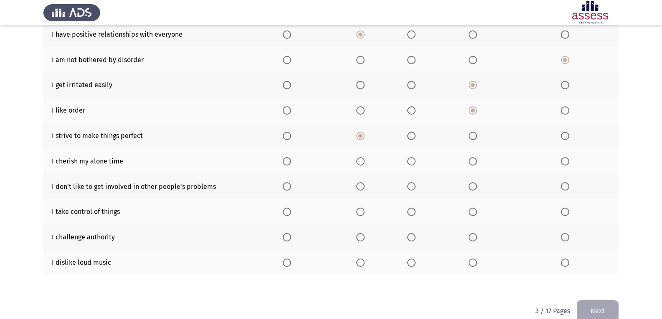
scroll to position [126, 0]
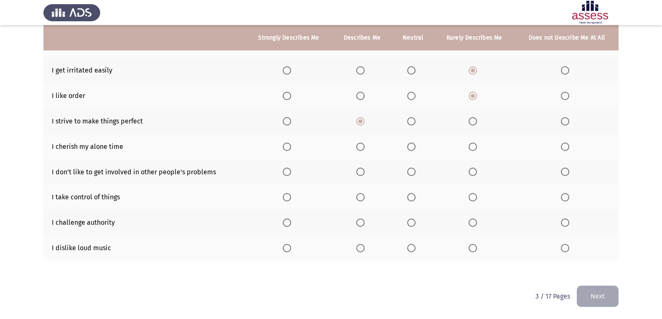
click at [409, 148] on span "Select an option" at bounding box center [411, 147] width 8 height 8
click at [409, 148] on input "Select an option" at bounding box center [411, 147] width 8 height 8
click at [469, 173] on span "Select an option" at bounding box center [473, 172] width 8 height 8
click at [469, 173] on input "Select an option" at bounding box center [473, 172] width 8 height 8
click at [366, 202] on label "Select an option" at bounding box center [362, 197] width 12 height 8
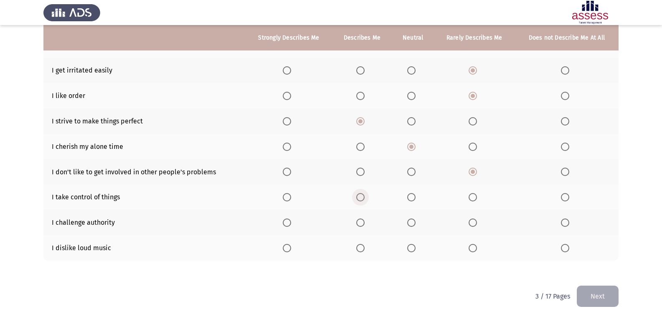
click at [365, 202] on input "Select an option" at bounding box center [360, 197] width 8 height 8
click at [287, 251] on span "Select an option" at bounding box center [287, 248] width 8 height 8
click at [287, 251] on input "Select an option" at bounding box center [287, 248] width 8 height 8
click at [360, 248] on span "Select an option" at bounding box center [360, 248] width 8 height 8
click at [360, 248] on input "Select an option" at bounding box center [360, 248] width 8 height 8
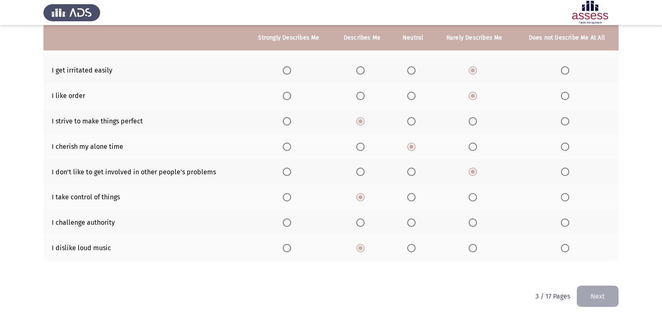
click at [291, 247] on span "Select an option" at bounding box center [287, 248] width 8 height 8
click at [291, 247] on input "Select an option" at bounding box center [287, 248] width 8 height 8
click at [474, 224] on span "Select an option" at bounding box center [473, 223] width 8 height 8
click at [474, 224] on input "Select an option" at bounding box center [473, 223] width 8 height 8
click at [598, 305] on button "Next" at bounding box center [598, 296] width 42 height 21
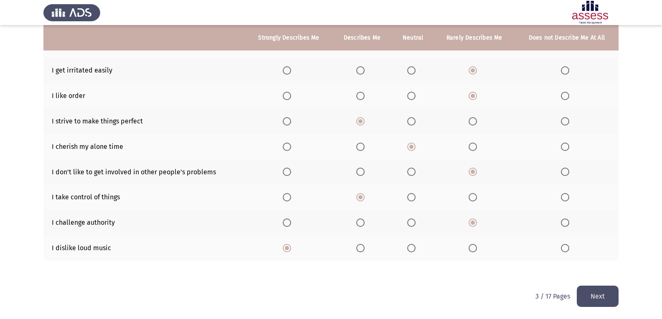
scroll to position [0, 0]
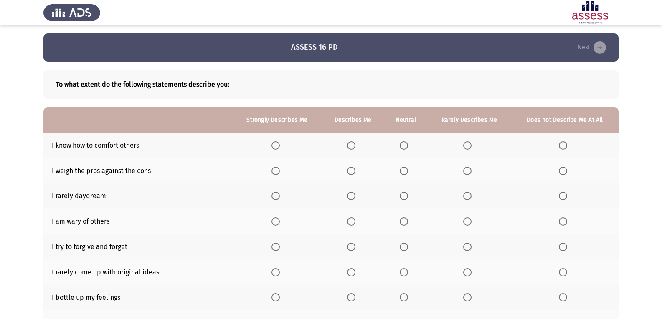
click at [470, 148] on span "Select an option" at bounding box center [467, 146] width 8 height 8
click at [470, 148] on input "Select an option" at bounding box center [467, 146] width 8 height 8
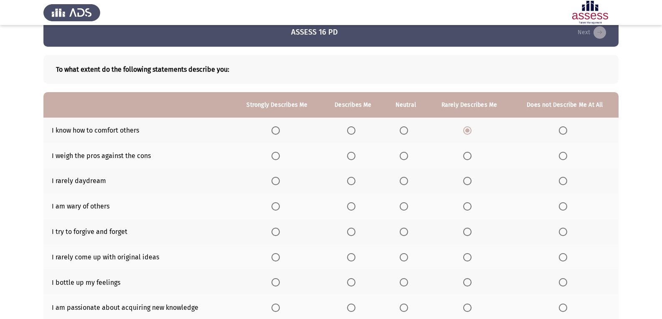
scroll to position [42, 0]
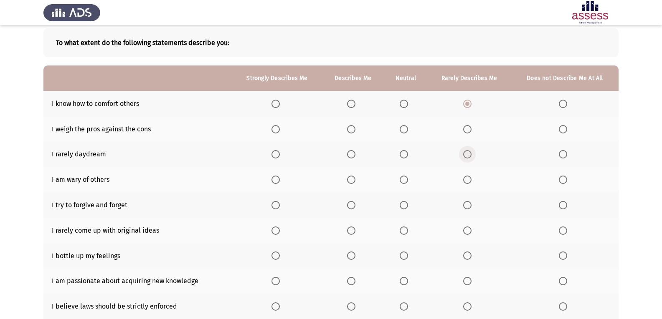
click at [466, 151] on span "Select an option" at bounding box center [467, 154] width 8 height 8
click at [466, 151] on input "Select an option" at bounding box center [467, 154] width 8 height 8
click at [469, 131] on span "Select an option" at bounding box center [467, 129] width 8 height 8
click at [469, 131] on input "Select an option" at bounding box center [467, 129] width 8 height 8
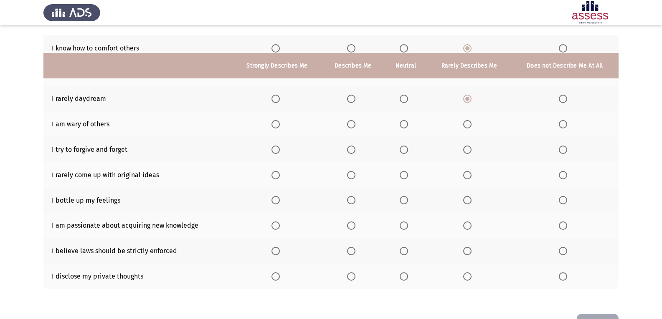
scroll to position [84, 0]
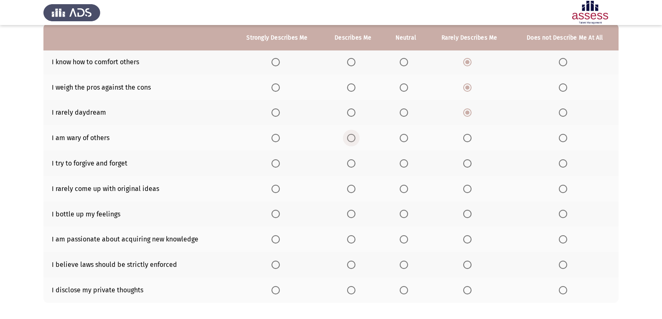
click at [350, 137] on span "Select an option" at bounding box center [351, 138] width 8 height 8
click at [350, 137] on input "Select an option" at bounding box center [351, 138] width 8 height 8
click at [350, 162] on span "Select an option" at bounding box center [351, 164] width 8 height 8
click at [350, 162] on input "Select an option" at bounding box center [351, 164] width 8 height 8
click at [278, 191] on span "Select an option" at bounding box center [275, 189] width 8 height 8
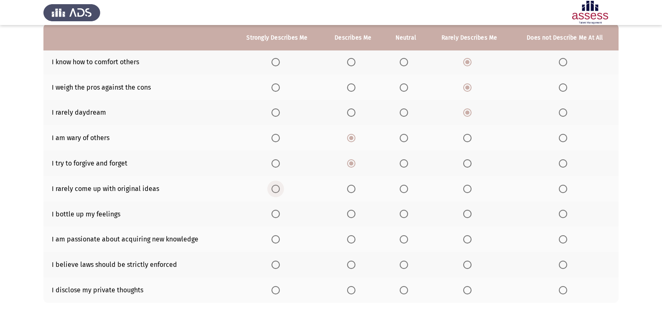
click at [278, 191] on input "Select an option" at bounding box center [275, 189] width 8 height 8
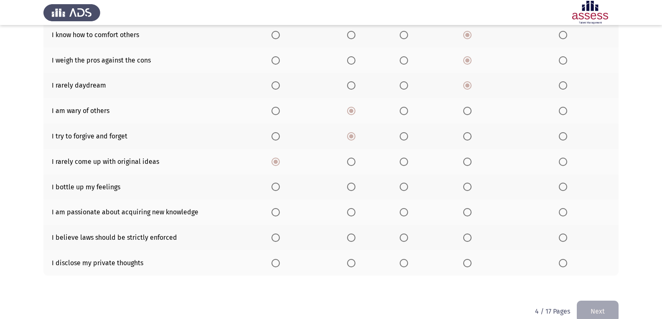
scroll to position [126, 0]
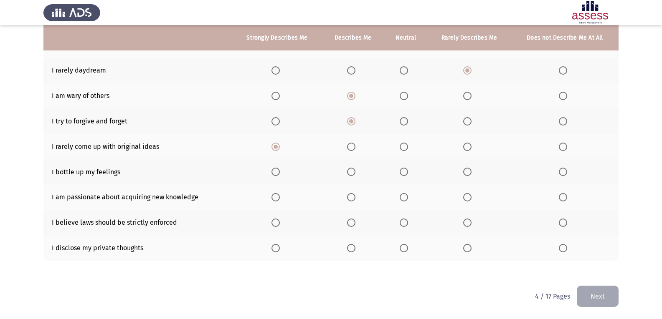
click at [404, 172] on span "Select an option" at bounding box center [404, 172] width 0 height 0
click at [404, 172] on input "Select an option" at bounding box center [404, 172] width 8 height 8
click at [350, 200] on span "Select an option" at bounding box center [351, 197] width 8 height 8
click at [350, 200] on input "Select an option" at bounding box center [351, 197] width 8 height 8
click at [466, 223] on span "Select an option" at bounding box center [467, 223] width 8 height 8
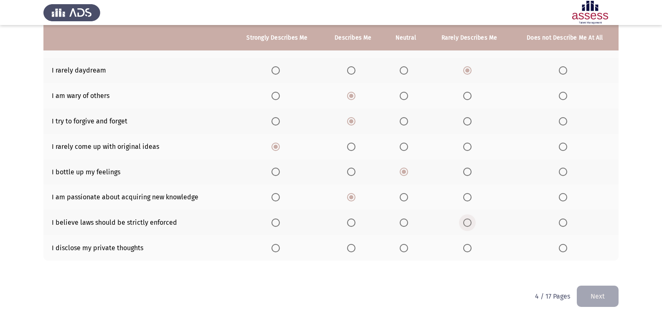
click at [466, 223] on input "Select an option" at bounding box center [467, 223] width 8 height 8
click at [469, 251] on span "Select an option" at bounding box center [467, 248] width 8 height 8
click at [469, 251] on input "Select an option" at bounding box center [467, 248] width 8 height 8
click at [586, 299] on button "Next" at bounding box center [598, 296] width 42 height 21
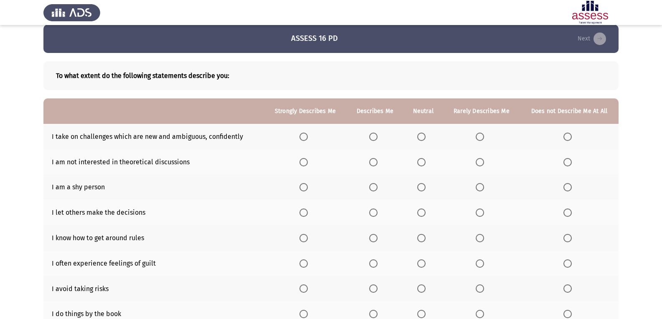
scroll to position [0, 0]
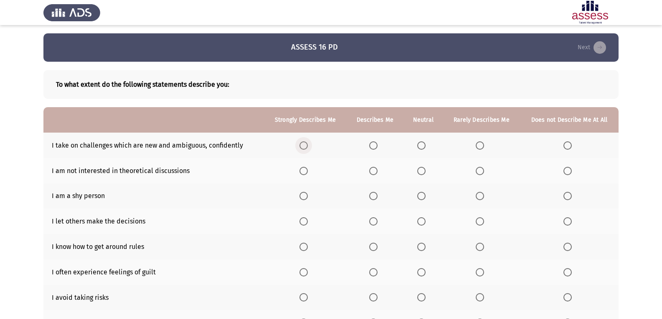
click at [308, 148] on span "Select an option" at bounding box center [303, 146] width 8 height 8
click at [308, 148] on input "Select an option" at bounding box center [303, 146] width 8 height 8
click at [478, 172] on span "Select an option" at bounding box center [480, 171] width 8 height 8
click at [478, 172] on input "Select an option" at bounding box center [480, 171] width 8 height 8
click at [568, 199] on span "Select an option" at bounding box center [567, 196] width 8 height 8
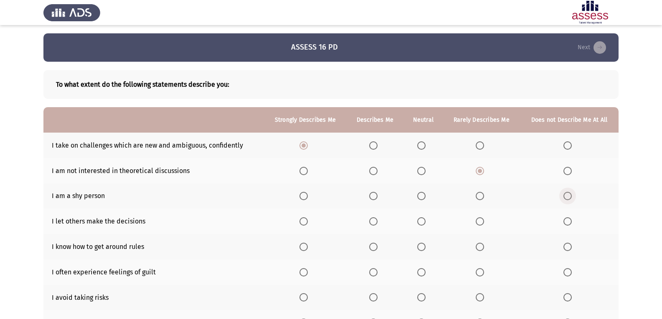
click at [568, 199] on input "Select an option" at bounding box center [567, 196] width 8 height 8
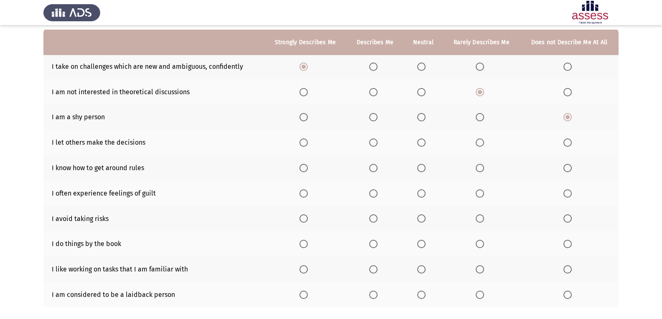
scroll to position [84, 0]
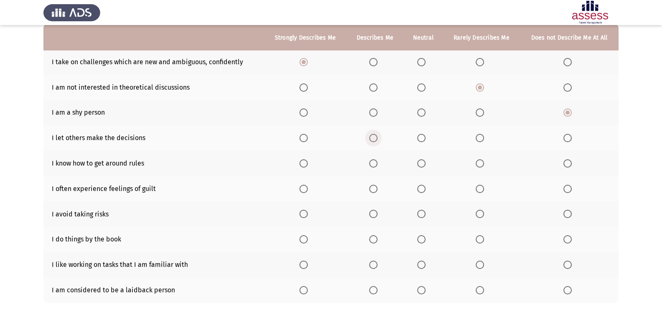
click at [374, 141] on span "Select an option" at bounding box center [373, 138] width 8 height 8
click at [374, 141] on input "Select an option" at bounding box center [373, 138] width 8 height 8
click at [374, 162] on span "Select an option" at bounding box center [373, 164] width 8 height 8
click at [374, 162] on input "Select an option" at bounding box center [373, 164] width 8 height 8
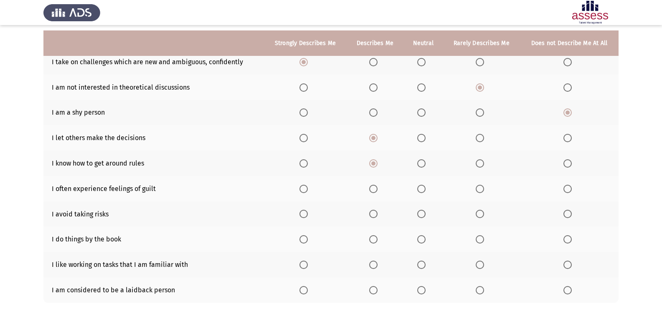
scroll to position [126, 0]
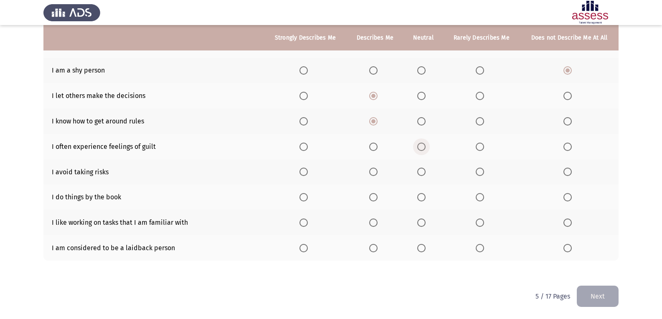
click at [425, 146] on span "Select an option" at bounding box center [421, 147] width 8 height 8
click at [425, 146] on input "Select an option" at bounding box center [421, 147] width 8 height 8
click at [376, 172] on span "Select an option" at bounding box center [373, 172] width 8 height 8
click at [376, 172] on input "Select an option" at bounding box center [373, 172] width 8 height 8
click at [373, 198] on span "Select an option" at bounding box center [373, 197] width 8 height 8
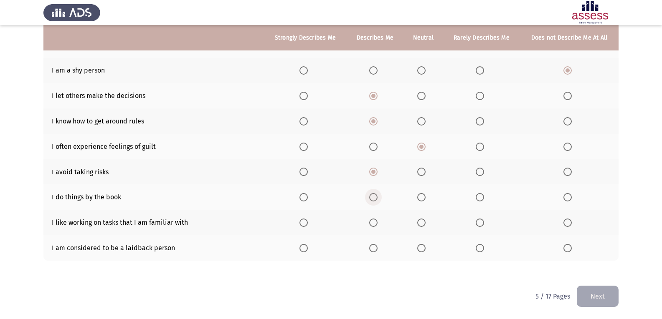
click at [373, 198] on input "Select an option" at bounding box center [373, 197] width 8 height 8
click at [373, 223] on span "Select an option" at bounding box center [373, 223] width 8 height 8
click at [373, 223] on input "Select an option" at bounding box center [373, 223] width 8 height 8
click at [482, 249] on span "Select an option" at bounding box center [480, 248] width 8 height 8
click at [482, 249] on input "Select an option" at bounding box center [480, 248] width 8 height 8
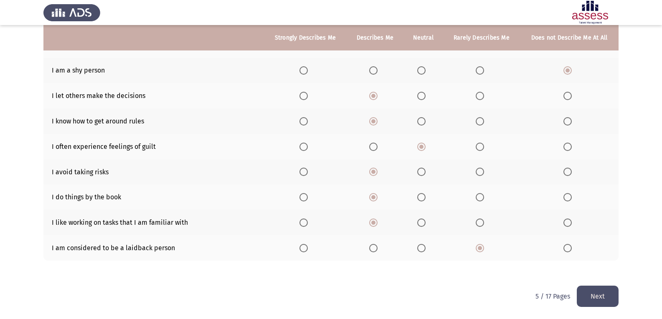
click at [580, 291] on button "Next" at bounding box center [598, 296] width 42 height 21
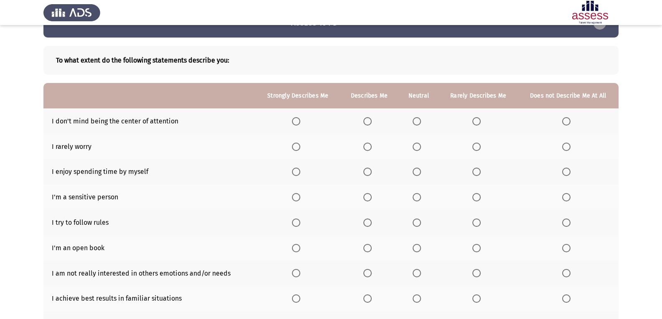
scroll to position [0, 0]
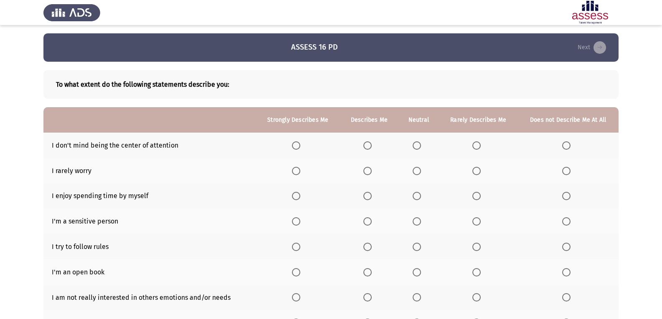
click at [567, 147] on span "Select an option" at bounding box center [566, 146] width 8 height 8
click at [567, 147] on input "Select an option" at bounding box center [566, 146] width 8 height 8
click at [476, 173] on span "Select an option" at bounding box center [476, 171] width 8 height 8
click at [476, 173] on input "Select an option" at bounding box center [476, 171] width 8 height 8
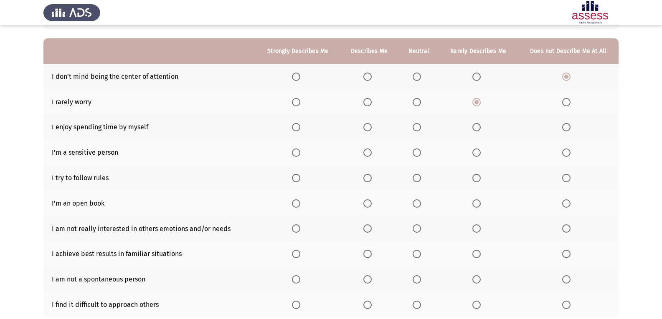
scroll to position [84, 0]
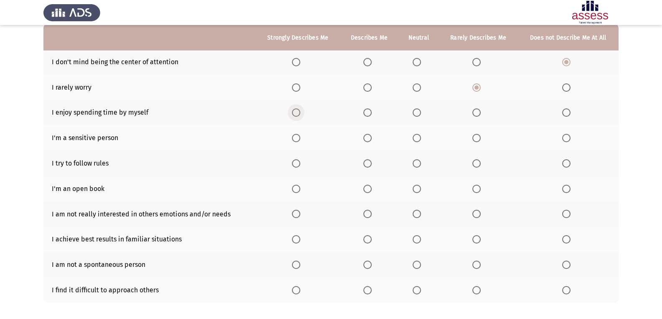
click at [296, 110] on span "Select an option" at bounding box center [296, 113] width 8 height 8
click at [296, 110] on input "Select an option" at bounding box center [296, 113] width 8 height 8
click at [418, 141] on span "Select an option" at bounding box center [417, 138] width 8 height 8
click at [418, 141] on input "Select an option" at bounding box center [417, 138] width 8 height 8
click at [297, 162] on span "Select an option" at bounding box center [296, 164] width 8 height 8
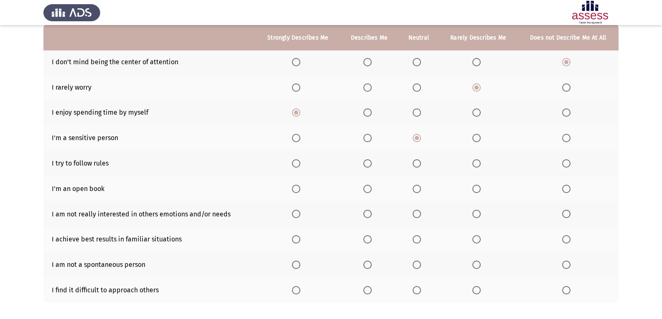
click at [297, 162] on input "Select an option" at bounding box center [296, 164] width 8 height 8
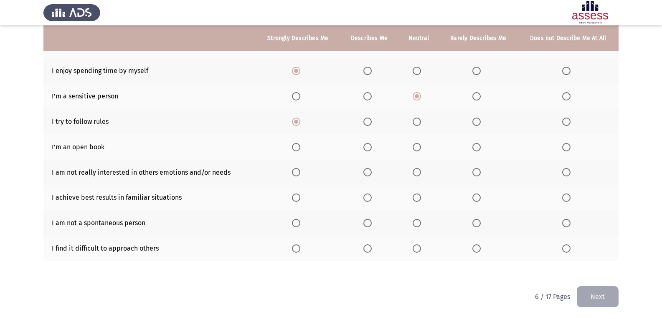
scroll to position [126, 0]
click at [477, 151] on th at bounding box center [478, 146] width 79 height 25
click at [477, 147] on span "Select an option" at bounding box center [477, 147] width 0 height 0
click at [477, 147] on input "Select an option" at bounding box center [476, 147] width 8 height 8
click at [299, 173] on span "Select an option" at bounding box center [296, 172] width 8 height 8
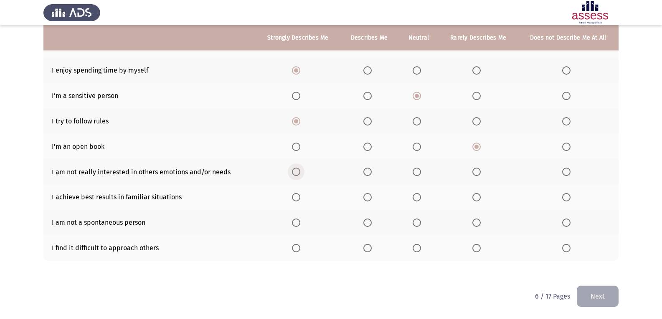
click at [299, 173] on input "Select an option" at bounding box center [296, 172] width 8 height 8
click at [372, 197] on span "Select an option" at bounding box center [367, 197] width 8 height 8
click at [372, 197] on input "Select an option" at bounding box center [367, 197] width 8 height 8
click at [420, 224] on span "Select an option" at bounding box center [417, 223] width 8 height 8
click at [420, 224] on input "Select an option" at bounding box center [417, 223] width 8 height 8
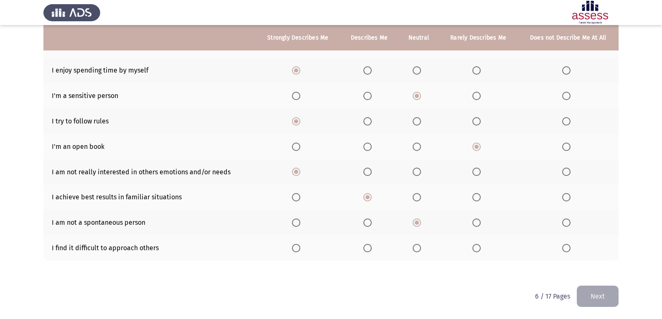
click at [298, 247] on span "Select an option" at bounding box center [296, 248] width 8 height 8
click at [298, 247] on input "Select an option" at bounding box center [296, 248] width 8 height 8
click at [594, 291] on button "Next" at bounding box center [598, 296] width 42 height 21
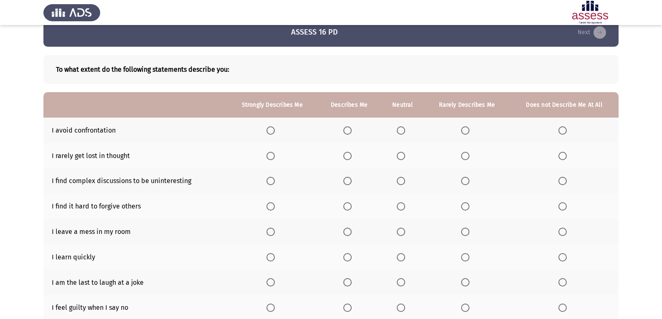
scroll to position [0, 0]
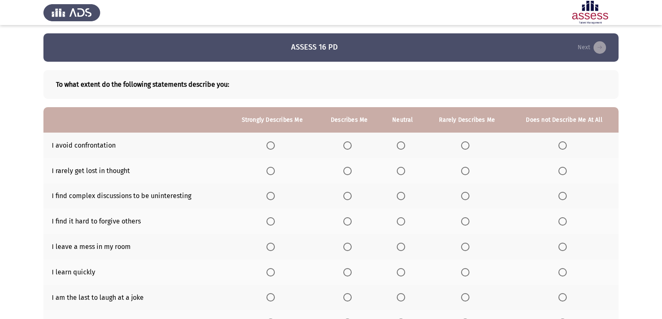
click at [347, 147] on span "Select an option" at bounding box center [347, 146] width 8 height 8
click at [347, 147] on input "Select an option" at bounding box center [347, 146] width 8 height 8
click at [347, 171] on span "Select an option" at bounding box center [347, 171] width 0 height 0
click at [348, 171] on input "Select an option" at bounding box center [347, 171] width 8 height 8
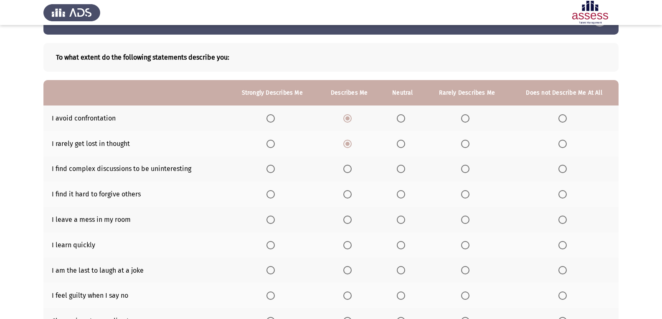
scroll to position [42, 0]
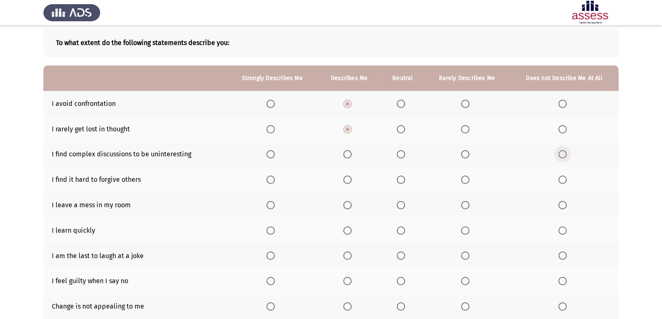
click at [564, 157] on span "Select an option" at bounding box center [562, 154] width 8 height 8
click at [564, 157] on input "Select an option" at bounding box center [562, 154] width 8 height 8
click at [401, 183] on span "Select an option" at bounding box center [401, 180] width 8 height 8
click at [401, 183] on input "Select an option" at bounding box center [401, 180] width 8 height 8
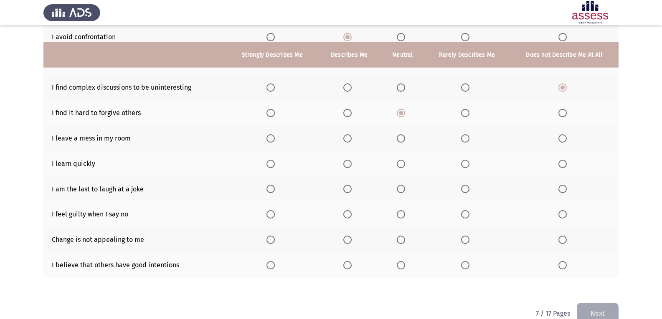
scroll to position [126, 0]
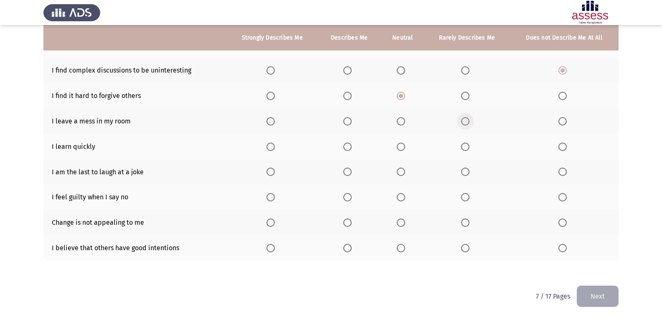
click at [463, 121] on span "Select an option" at bounding box center [465, 121] width 8 height 8
click at [463, 121] on input "Select an option" at bounding box center [465, 121] width 8 height 8
click at [270, 149] on span "Select an option" at bounding box center [270, 147] width 8 height 8
click at [270, 149] on input "Select an option" at bounding box center [270, 147] width 8 height 8
click at [466, 170] on span "Select an option" at bounding box center [465, 172] width 8 height 8
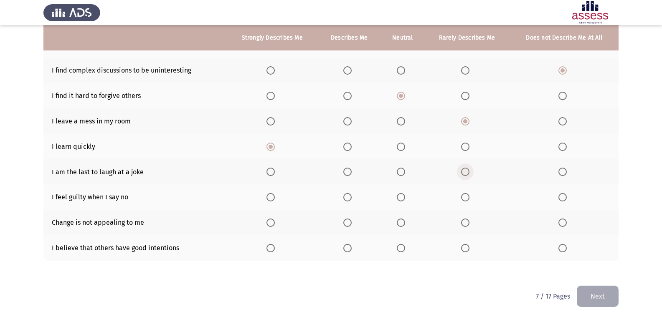
click at [466, 170] on input "Select an option" at bounding box center [465, 172] width 8 height 8
click at [347, 198] on span "Select an option" at bounding box center [347, 197] width 8 height 8
click at [347, 198] on input "Select an option" at bounding box center [347, 197] width 8 height 8
click at [466, 222] on span "Select an option" at bounding box center [465, 223] width 8 height 8
click at [466, 222] on input "Select an option" at bounding box center [465, 223] width 8 height 8
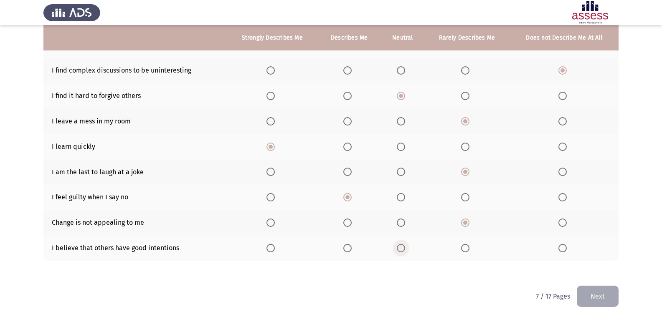
click at [400, 247] on span "Select an option" at bounding box center [401, 248] width 8 height 8
click at [400, 247] on input "Select an option" at bounding box center [401, 248] width 8 height 8
click at [581, 295] on button "Next" at bounding box center [598, 296] width 42 height 21
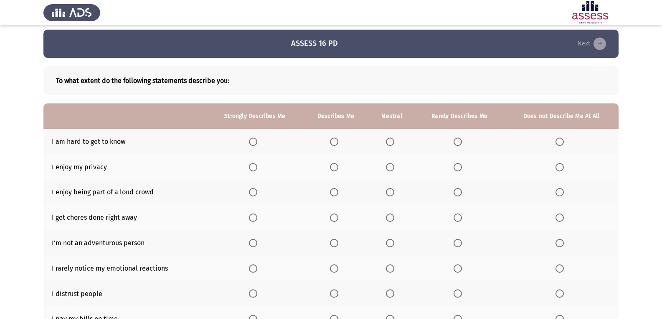
scroll to position [0, 0]
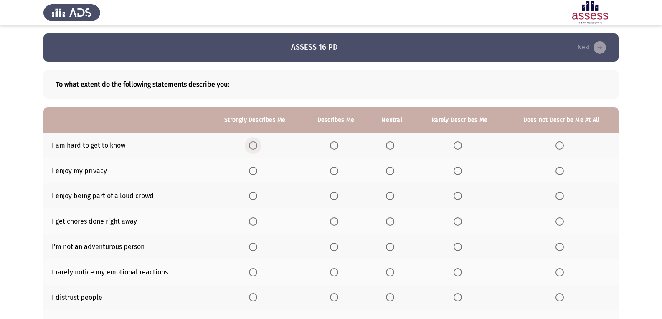
click at [251, 143] on span "Select an option" at bounding box center [253, 146] width 8 height 8
click at [251, 143] on input "Select an option" at bounding box center [253, 146] width 8 height 8
click at [564, 173] on label "Select an option" at bounding box center [561, 171] width 12 height 8
click at [564, 173] on input "Select an option" at bounding box center [559, 171] width 8 height 8
click at [559, 200] on span "Select an option" at bounding box center [559, 196] width 8 height 8
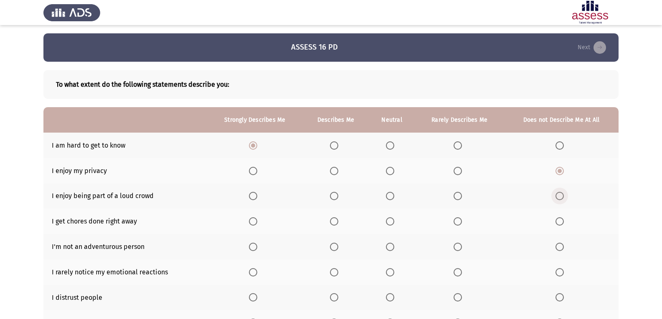
click at [559, 200] on input "Select an option" at bounding box center [559, 196] width 8 height 8
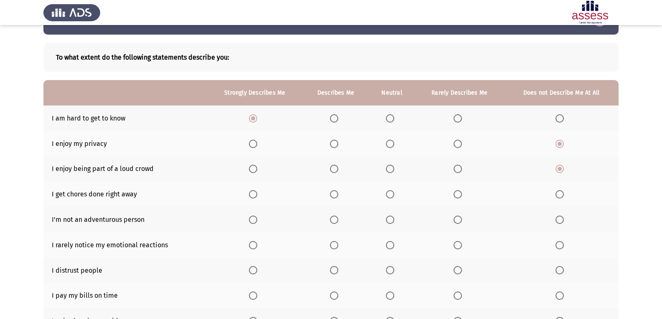
scroll to position [42, 0]
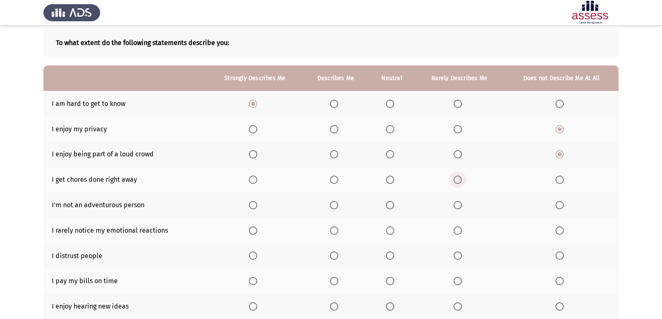
click at [458, 180] on span "Select an option" at bounding box center [458, 180] width 0 height 0
click at [457, 180] on input "Select an option" at bounding box center [458, 180] width 8 height 8
click at [560, 205] on span "Select an option" at bounding box center [559, 205] width 8 height 8
click at [560, 205] on input "Select an option" at bounding box center [559, 205] width 8 height 8
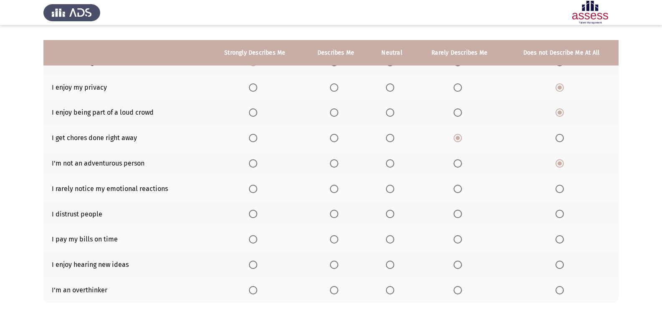
scroll to position [125, 0]
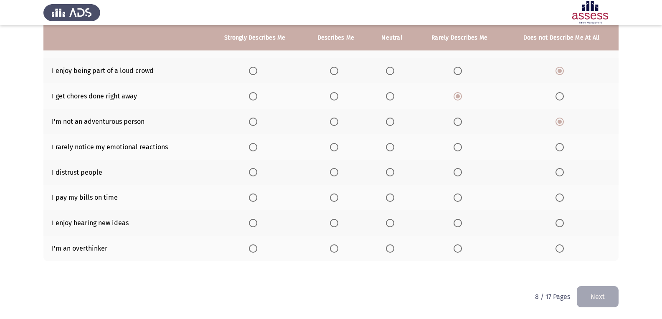
click at [457, 149] on span "Select an option" at bounding box center [458, 147] width 8 height 8
click at [457, 149] on input "Select an option" at bounding box center [458, 147] width 8 height 8
click at [256, 173] on span "Select an option" at bounding box center [253, 172] width 8 height 8
click at [256, 173] on input "Select an option" at bounding box center [253, 172] width 8 height 8
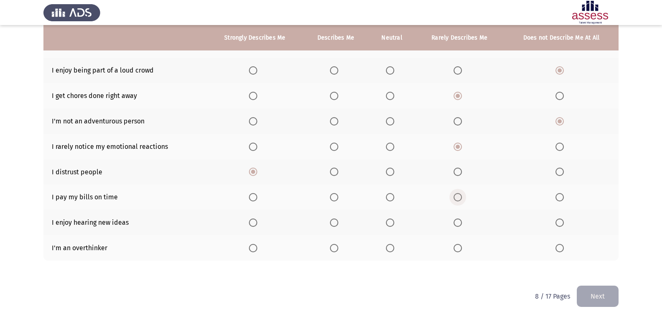
click at [458, 202] on span "Select an option" at bounding box center [458, 197] width 8 height 8
click at [458, 202] on input "Select an option" at bounding box center [458, 197] width 8 height 8
click at [336, 223] on span "Select an option" at bounding box center [334, 223] width 8 height 8
click at [336, 223] on input "Select an option" at bounding box center [334, 223] width 8 height 8
click at [464, 249] on label "Select an option" at bounding box center [460, 248] width 12 height 8
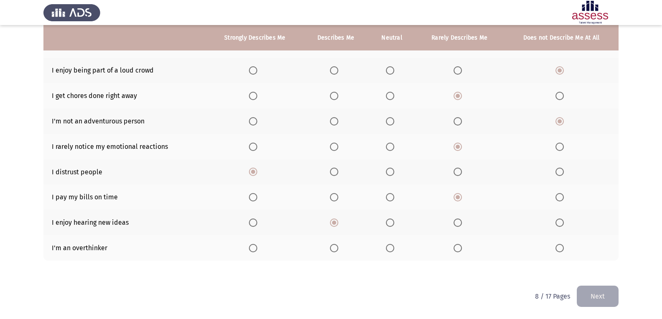
click at [462, 249] on input "Select an option" at bounding box center [458, 248] width 8 height 8
click at [598, 301] on button "Next" at bounding box center [598, 296] width 42 height 21
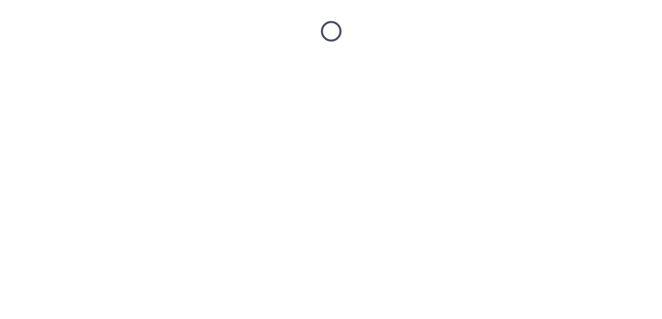
scroll to position [0, 0]
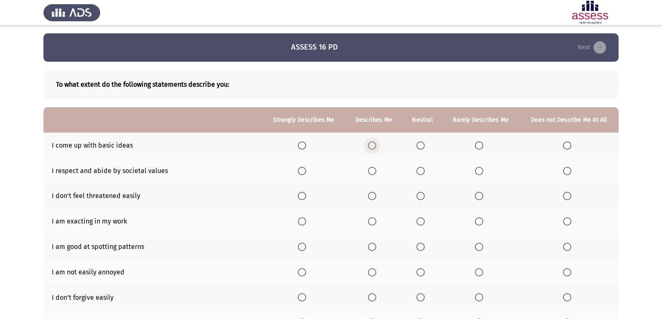
click at [371, 148] on span "Select an option" at bounding box center [372, 146] width 8 height 8
click at [371, 148] on input "Select an option" at bounding box center [372, 146] width 8 height 8
click at [375, 174] on span "Select an option" at bounding box center [372, 171] width 8 height 8
click at [375, 174] on input "Select an option" at bounding box center [372, 171] width 8 height 8
click at [480, 198] on span "Select an option" at bounding box center [479, 196] width 8 height 8
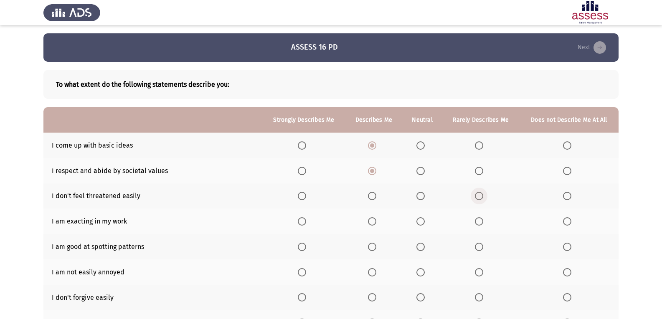
click at [480, 198] on input "Select an option" at bounding box center [479, 196] width 8 height 8
click at [304, 222] on span "Select an option" at bounding box center [302, 222] width 8 height 8
click at [304, 222] on input "Select an option" at bounding box center [302, 222] width 8 height 8
click at [305, 249] on span "Select an option" at bounding box center [302, 247] width 8 height 8
click at [305, 249] on input "Select an option" at bounding box center [302, 247] width 8 height 8
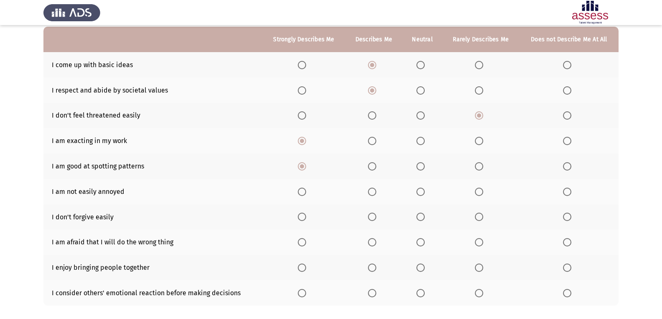
scroll to position [84, 0]
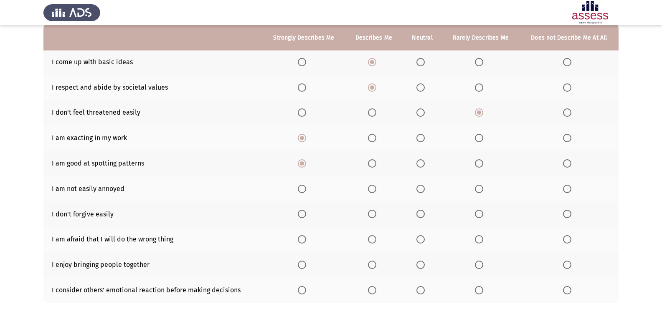
click at [378, 188] on label "Select an option" at bounding box center [374, 189] width 12 height 8
click at [376, 188] on input "Select an option" at bounding box center [372, 189] width 8 height 8
click at [375, 214] on span "Select an option" at bounding box center [372, 214] width 8 height 8
click at [375, 214] on input "Select an option" at bounding box center [372, 214] width 8 height 8
click at [423, 214] on span "Select an option" at bounding box center [420, 214] width 8 height 8
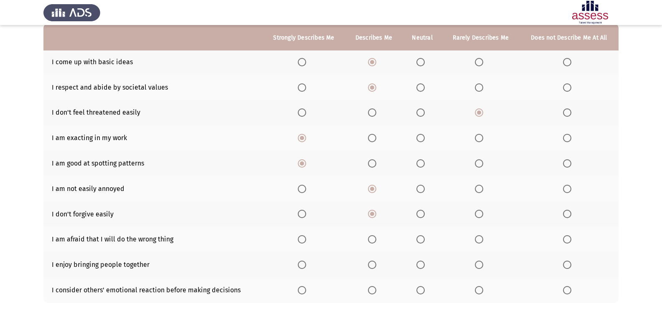
click at [423, 214] on input "Select an option" at bounding box center [420, 214] width 8 height 8
click at [367, 217] on th at bounding box center [373, 214] width 57 height 25
click at [370, 215] on span "Select an option" at bounding box center [372, 214] width 8 height 8
click at [370, 215] on input "Select an option" at bounding box center [372, 214] width 8 height 8
click at [422, 237] on span "Select an option" at bounding box center [420, 240] width 8 height 8
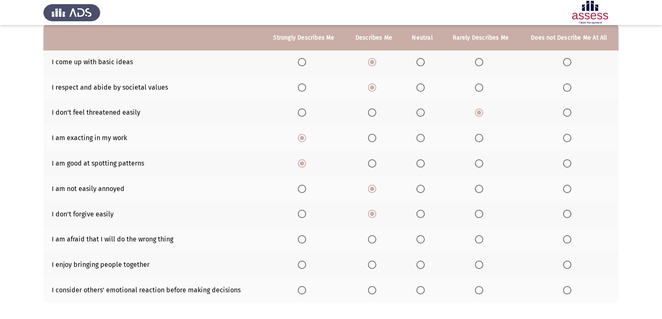
click at [422, 237] on input "Select an option" at bounding box center [420, 240] width 8 height 8
click at [483, 264] on span "Select an option" at bounding box center [479, 265] width 8 height 8
click at [483, 264] on input "Select an option" at bounding box center [479, 265] width 8 height 8
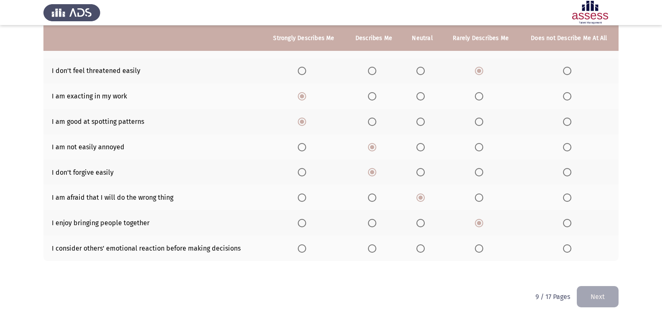
scroll to position [126, 0]
click at [375, 246] on span "Select an option" at bounding box center [372, 248] width 8 height 8
click at [375, 246] on input "Select an option" at bounding box center [372, 248] width 8 height 8
click at [592, 298] on button "Next" at bounding box center [598, 296] width 42 height 21
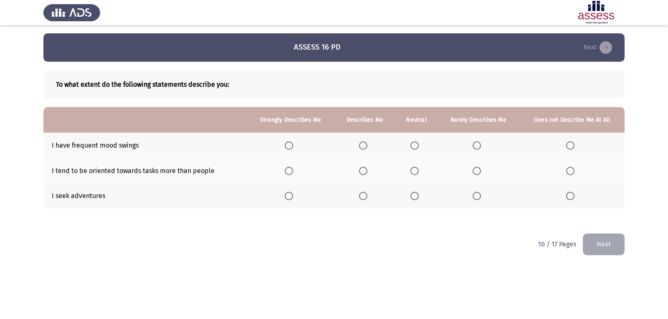
click at [416, 145] on span "Select an option" at bounding box center [415, 146] width 8 height 8
click at [416, 145] on input "Select an option" at bounding box center [415, 146] width 8 height 8
click at [418, 195] on span "Select an option" at bounding box center [415, 196] width 8 height 8
click at [418, 195] on input "Select an option" at bounding box center [415, 196] width 8 height 8
click at [481, 171] on span "Select an option" at bounding box center [477, 171] width 8 height 8
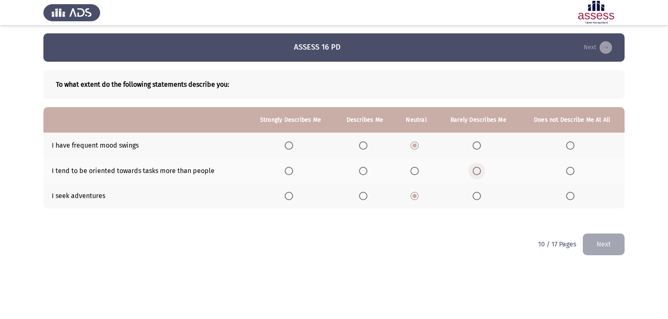
click at [481, 171] on input "Select an option" at bounding box center [477, 171] width 8 height 8
click at [616, 244] on button "Next" at bounding box center [604, 244] width 42 height 21
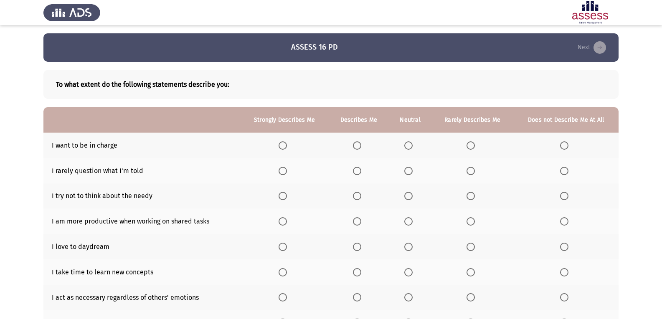
click at [468, 147] on span "Select an option" at bounding box center [470, 146] width 8 height 8
click at [468, 147] on input "Select an option" at bounding box center [470, 146] width 8 height 8
click at [410, 173] on span "Select an option" at bounding box center [408, 171] width 8 height 8
click at [410, 173] on input "Select an option" at bounding box center [408, 171] width 8 height 8
click at [474, 196] on span "Select an option" at bounding box center [470, 196] width 8 height 8
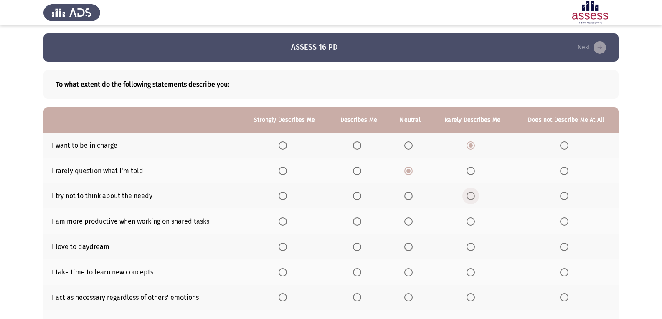
click at [474, 196] on input "Select an option" at bounding box center [470, 196] width 8 height 8
click at [360, 222] on span "Select an option" at bounding box center [357, 222] width 8 height 8
click at [360, 222] on input "Select an option" at bounding box center [357, 222] width 8 height 8
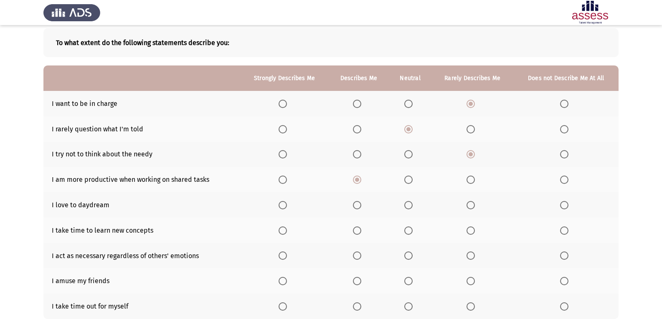
click at [357, 206] on span "Select an option" at bounding box center [357, 205] width 8 height 8
click at [357, 206] on input "Select an option" at bounding box center [357, 205] width 8 height 8
click at [473, 228] on span "Select an option" at bounding box center [470, 231] width 8 height 8
click at [473, 228] on input "Select an option" at bounding box center [470, 231] width 8 height 8
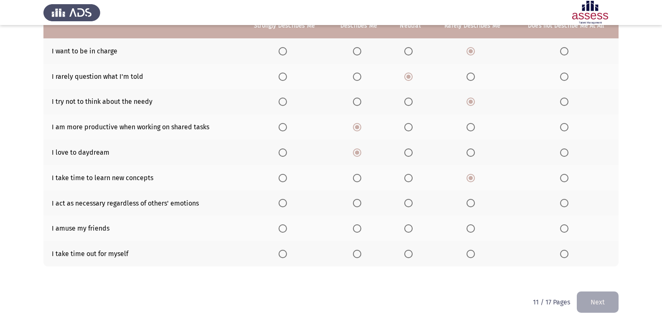
scroll to position [100, 0]
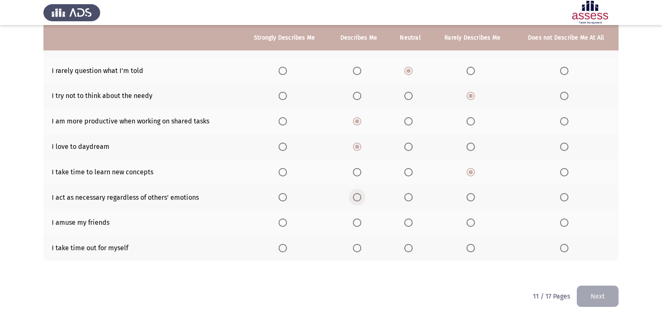
click at [358, 195] on span "Select an option" at bounding box center [357, 197] width 8 height 8
click at [358, 195] on input "Select an option" at bounding box center [357, 197] width 8 height 8
click at [578, 221] on th at bounding box center [565, 222] width 105 height 25
click at [360, 251] on span "Select an option" at bounding box center [357, 248] width 8 height 8
click at [360, 251] on input "Select an option" at bounding box center [357, 248] width 8 height 8
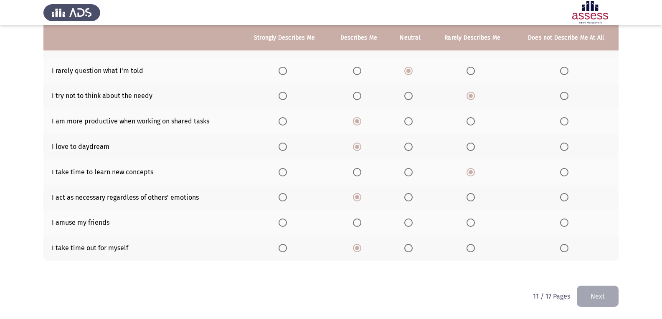
click at [563, 222] on span "Select an option" at bounding box center [564, 223] width 8 height 8
click at [563, 222] on input "Select an option" at bounding box center [564, 223] width 8 height 8
click at [605, 293] on button "Next" at bounding box center [598, 296] width 42 height 21
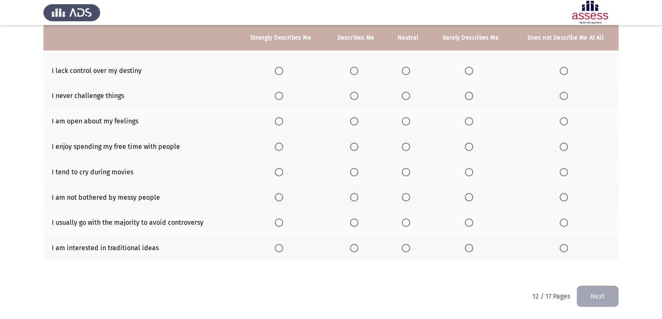
click at [279, 245] on span "Select an option" at bounding box center [279, 248] width 8 height 8
click at [279, 245] on input "Select an option" at bounding box center [279, 248] width 8 height 8
click at [276, 218] on mat-radio-button "Select an option" at bounding box center [281, 222] width 12 height 9
click at [408, 199] on span "Select an option" at bounding box center [406, 197] width 8 height 8
click at [408, 199] on input "Select an option" at bounding box center [406, 197] width 8 height 8
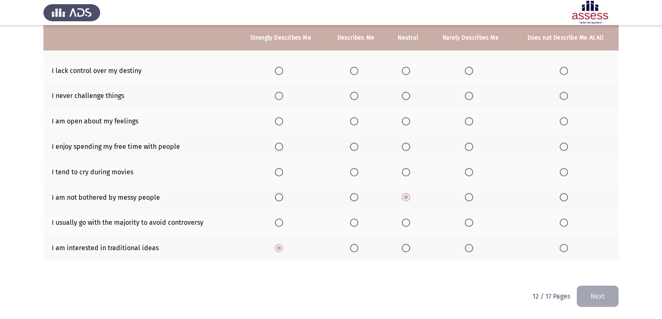
click at [406, 170] on span "Select an option" at bounding box center [406, 172] width 8 height 8
click at [406, 170] on input "Select an option" at bounding box center [406, 172] width 8 height 8
click at [569, 143] on label "Select an option" at bounding box center [566, 147] width 12 height 8
click at [568, 143] on input "Select an option" at bounding box center [564, 147] width 8 height 8
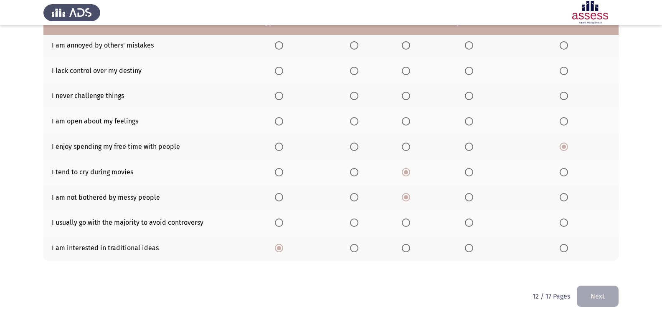
scroll to position [58, 0]
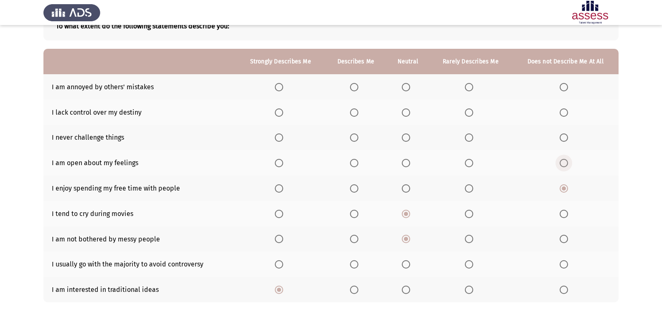
click at [566, 162] on span "Select an option" at bounding box center [564, 163] width 8 height 8
click at [566, 162] on input "Select an option" at bounding box center [564, 163] width 8 height 8
click at [565, 139] on span "Select an option" at bounding box center [564, 138] width 8 height 8
click at [565, 139] on input "Select an option" at bounding box center [564, 138] width 8 height 8
click at [354, 87] on span "Select an option" at bounding box center [354, 87] width 0 height 0
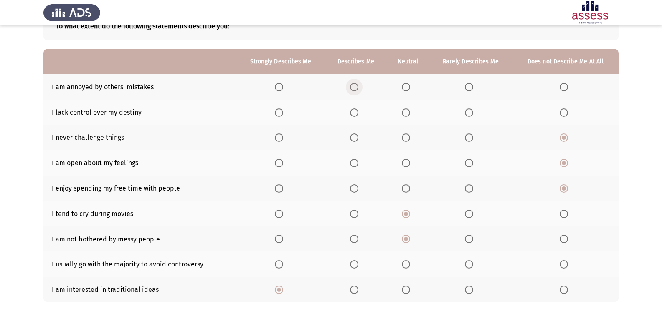
click at [355, 87] on input "Select an option" at bounding box center [354, 87] width 8 height 8
click at [469, 110] on span "Select an option" at bounding box center [469, 113] width 8 height 8
click at [469, 110] on input "Select an option" at bounding box center [469, 113] width 8 height 8
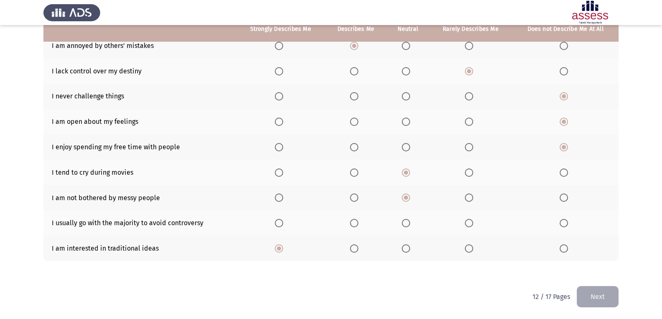
scroll to position [100, 0]
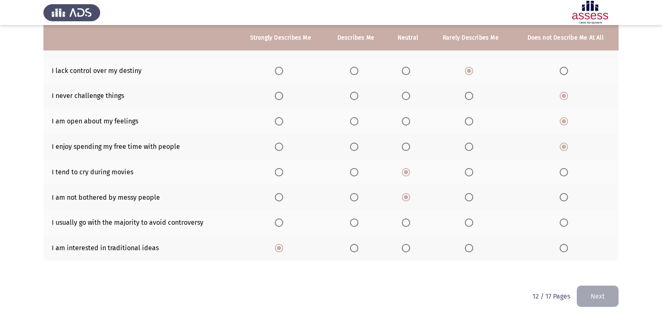
click at [356, 221] on span "Select an option" at bounding box center [354, 223] width 8 height 8
click at [356, 221] on input "Select an option" at bounding box center [354, 223] width 8 height 8
click at [606, 295] on button "Next" at bounding box center [598, 296] width 42 height 21
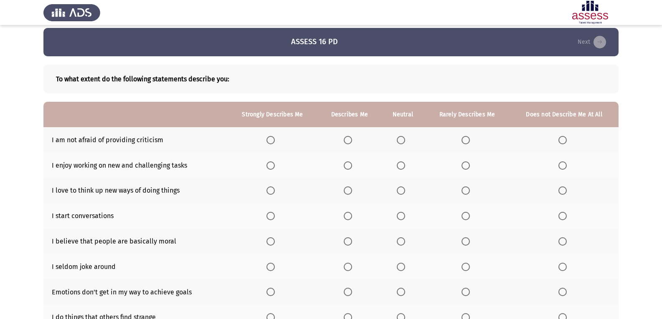
scroll to position [0, 0]
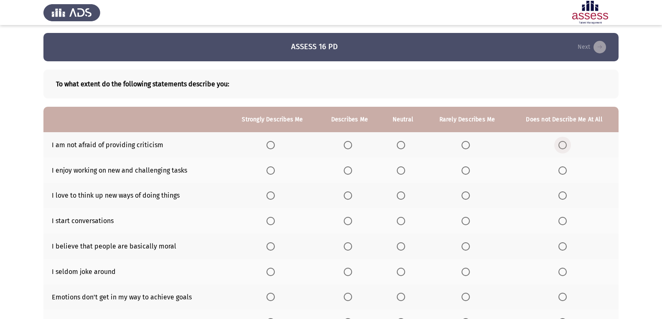
click at [563, 146] on span "Select an option" at bounding box center [562, 145] width 8 height 8
click at [563, 146] on input "Select an option" at bounding box center [562, 145] width 8 height 8
click at [271, 171] on span "Select an option" at bounding box center [270, 171] width 8 height 8
click at [271, 171] on input "Select an option" at bounding box center [270, 171] width 8 height 8
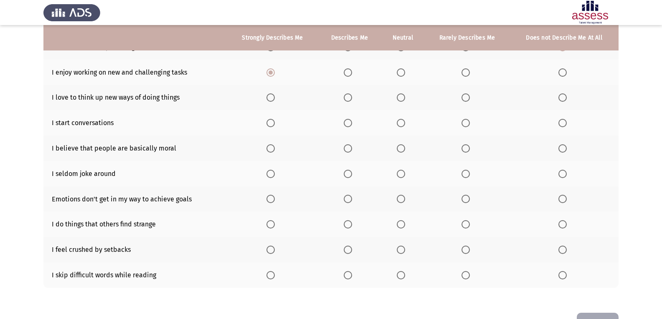
scroll to position [84, 0]
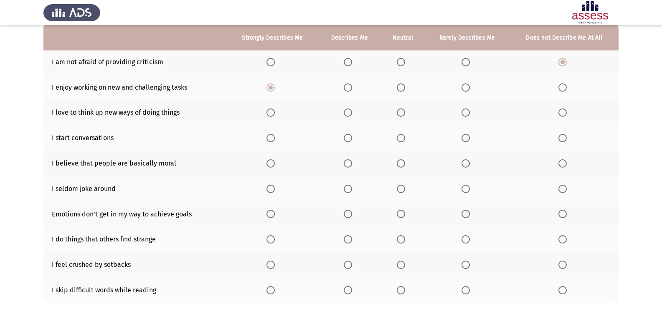
click at [270, 114] on span "Select an option" at bounding box center [270, 113] width 8 height 8
click at [270, 114] on input "Select an option" at bounding box center [270, 113] width 8 height 8
click at [274, 136] on span "Select an option" at bounding box center [270, 138] width 8 height 8
click at [274, 136] on input "Select an option" at bounding box center [270, 138] width 8 height 8
click at [351, 142] on span "Select an option" at bounding box center [348, 138] width 8 height 8
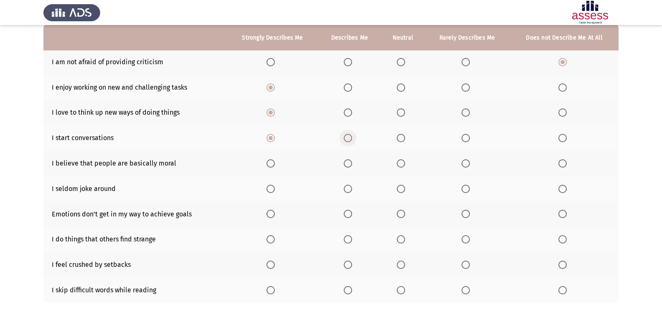
click at [351, 142] on input "Select an option" at bounding box center [348, 138] width 8 height 8
click at [404, 163] on span "Select an option" at bounding box center [401, 164] width 8 height 8
click at [404, 163] on input "Select an option" at bounding box center [401, 164] width 8 height 8
click at [468, 165] on span "Select an option" at bounding box center [465, 164] width 8 height 8
click at [468, 165] on input "Select an option" at bounding box center [465, 164] width 8 height 8
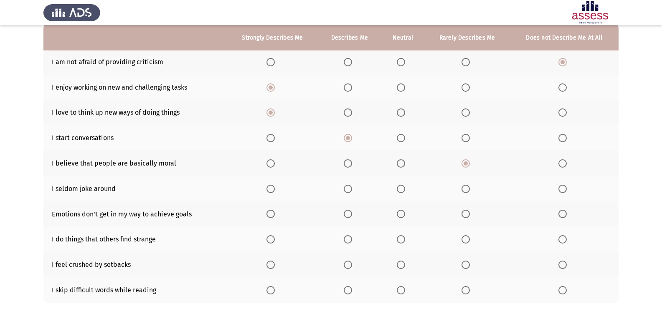
click at [466, 190] on span "Select an option" at bounding box center [465, 189] width 8 height 8
click at [466, 190] on input "Select an option" at bounding box center [465, 189] width 8 height 8
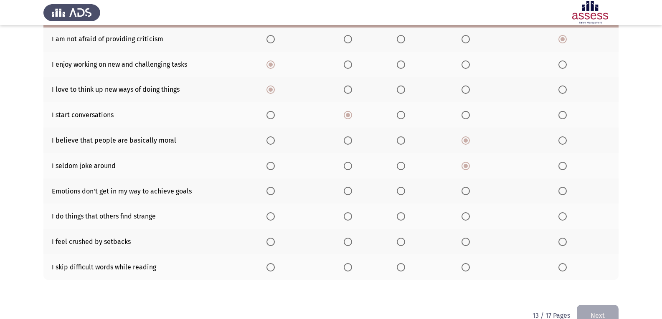
scroll to position [126, 0]
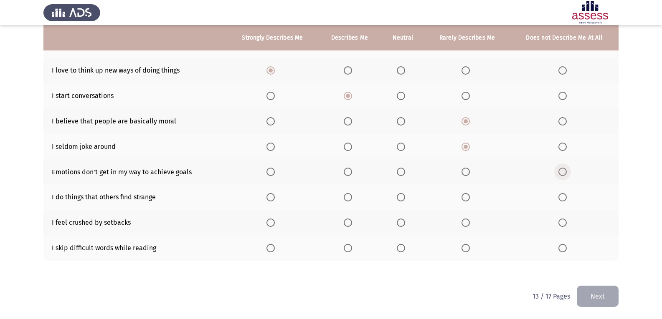
click at [563, 168] on span "Select an option" at bounding box center [562, 172] width 8 height 8
click at [563, 168] on input "Select an option" at bounding box center [562, 172] width 8 height 8
click at [352, 195] on span "Select an option" at bounding box center [348, 197] width 8 height 8
click at [352, 195] on input "Select an option" at bounding box center [348, 197] width 8 height 8
click at [352, 247] on span "Select an option" at bounding box center [348, 248] width 8 height 8
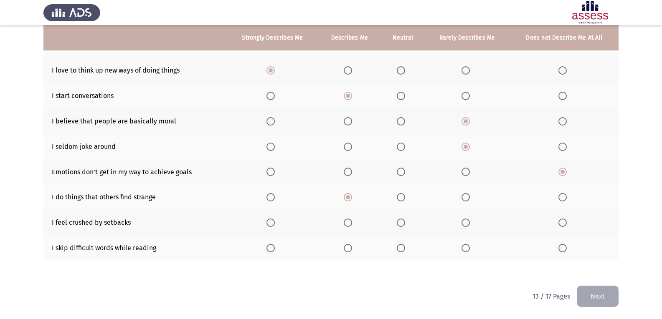
click at [352, 247] on input "Select an option" at bounding box center [348, 248] width 8 height 8
click at [398, 221] on span "Select an option" at bounding box center [401, 223] width 8 height 8
click at [398, 221] on input "Select an option" at bounding box center [401, 223] width 8 height 8
click at [604, 293] on button "Next" at bounding box center [598, 296] width 42 height 21
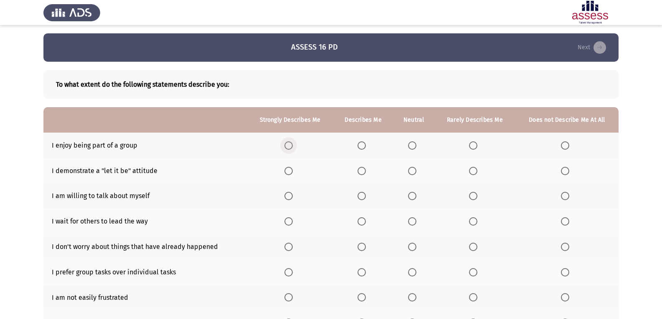
click at [291, 144] on span "Select an option" at bounding box center [288, 146] width 8 height 8
click at [291, 144] on input "Select an option" at bounding box center [288, 146] width 8 height 8
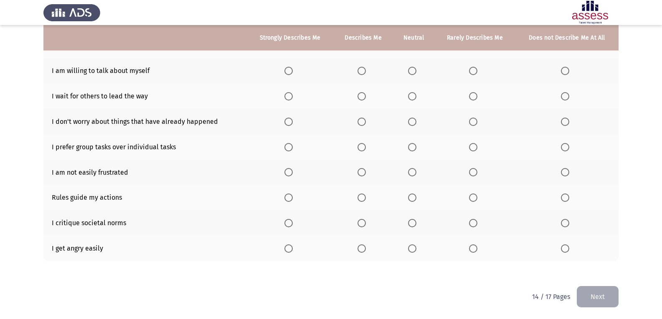
scroll to position [126, 0]
click at [279, 247] on th at bounding box center [290, 248] width 86 height 25
click at [293, 248] on span "Select an option" at bounding box center [288, 248] width 8 height 8
click at [293, 248] on input "Select an option" at bounding box center [288, 248] width 8 height 8
click at [289, 201] on span "Select an option" at bounding box center [288, 197] width 8 height 8
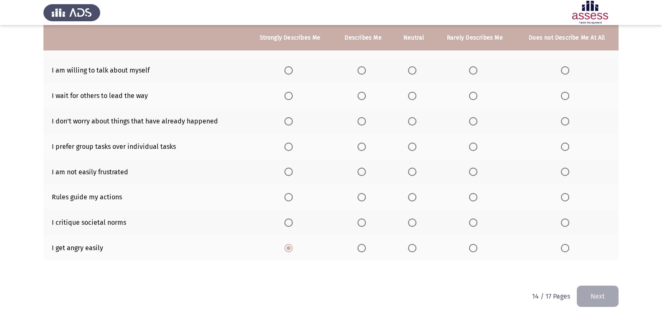
click at [289, 201] on input "Select an option" at bounding box center [288, 197] width 8 height 8
click at [415, 173] on span "Select an option" at bounding box center [412, 172] width 8 height 8
click at [415, 173] on input "Select an option" at bounding box center [412, 172] width 8 height 8
click at [287, 148] on span "Select an option" at bounding box center [288, 147] width 8 height 8
click at [287, 148] on input "Select an option" at bounding box center [288, 147] width 8 height 8
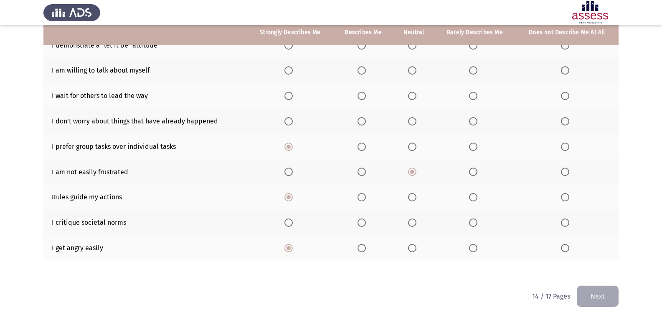
scroll to position [84, 0]
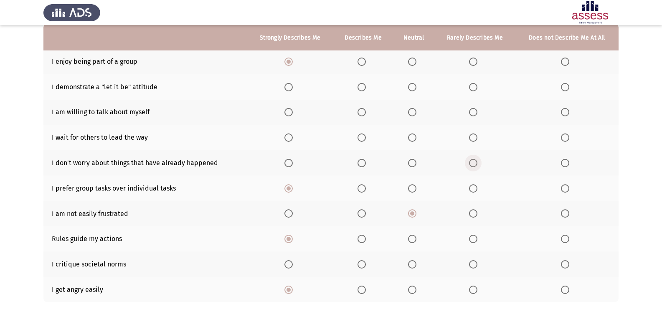
click at [476, 165] on span "Select an option" at bounding box center [473, 163] width 8 height 8
click at [476, 165] on input "Select an option" at bounding box center [473, 163] width 8 height 8
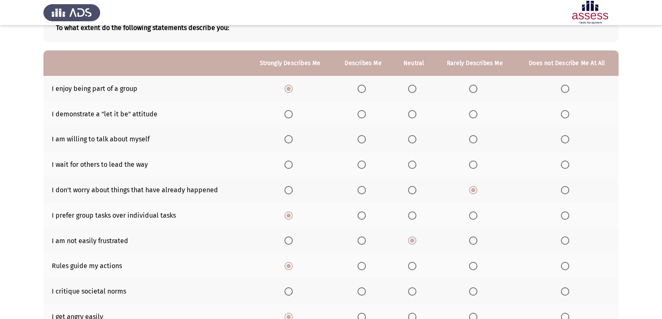
scroll to position [42, 0]
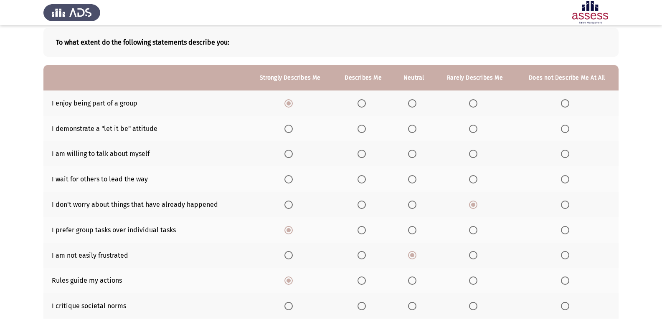
click at [290, 178] on span "Select an option" at bounding box center [288, 179] width 8 height 8
click at [290, 178] on input "Select an option" at bounding box center [288, 179] width 8 height 8
click at [475, 128] on span "Select an option" at bounding box center [473, 129] width 8 height 8
click at [475, 128] on input "Select an option" at bounding box center [473, 129] width 8 height 8
click at [291, 153] on span "Select an option" at bounding box center [288, 154] width 8 height 8
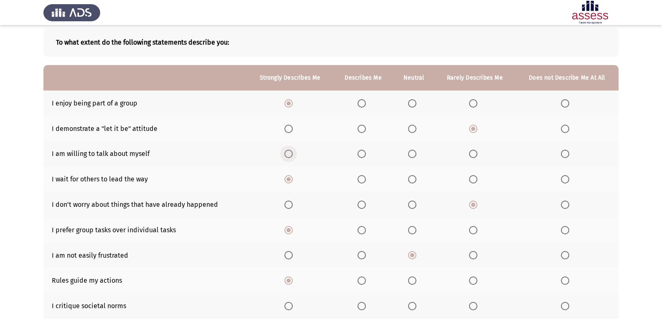
click at [291, 153] on input "Select an option" at bounding box center [288, 154] width 8 height 8
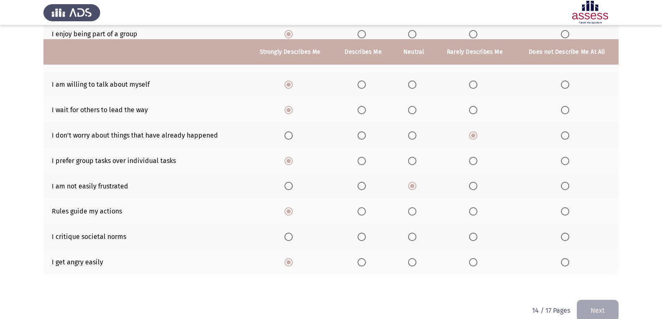
scroll to position [126, 0]
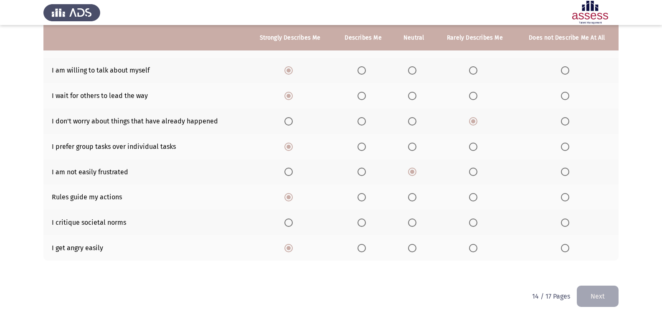
click at [473, 225] on span "Select an option" at bounding box center [473, 223] width 8 height 8
click at [473, 225] on input "Select an option" at bounding box center [473, 223] width 8 height 8
click at [602, 300] on button "Next" at bounding box center [598, 296] width 42 height 21
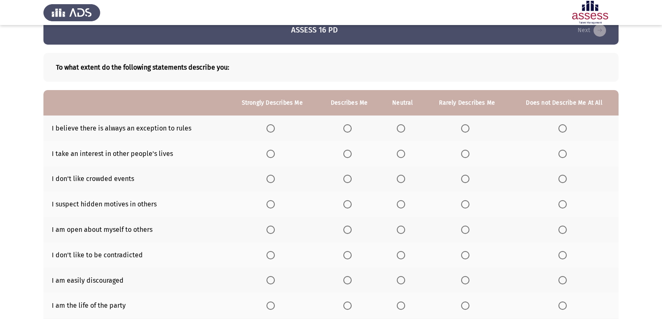
scroll to position [0, 0]
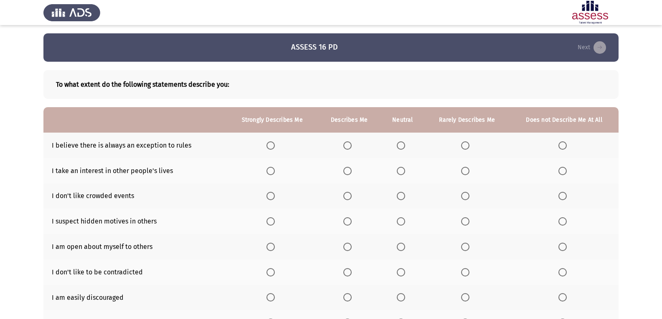
click at [556, 148] on th at bounding box center [563, 145] width 109 height 25
click at [562, 148] on span "Select an option" at bounding box center [562, 146] width 8 height 8
click at [562, 148] on input "Select an option" at bounding box center [562, 146] width 8 height 8
click at [276, 143] on label "Select an option" at bounding box center [272, 146] width 12 height 8
click at [275, 143] on input "Select an option" at bounding box center [270, 146] width 8 height 8
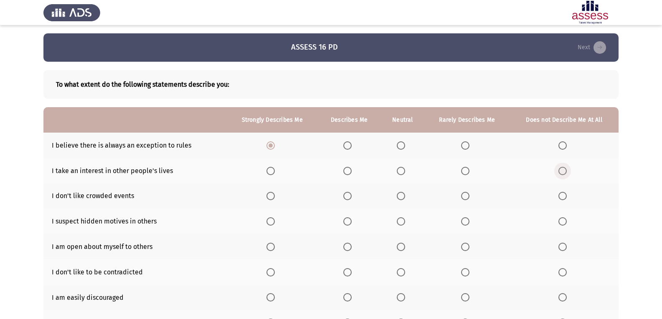
click at [562, 173] on span "Select an option" at bounding box center [562, 171] width 8 height 8
click at [562, 173] on input "Select an option" at bounding box center [562, 171] width 8 height 8
click at [467, 196] on span "Select an option" at bounding box center [465, 196] width 8 height 8
click at [467, 196] on input "Select an option" at bounding box center [465, 196] width 8 height 8
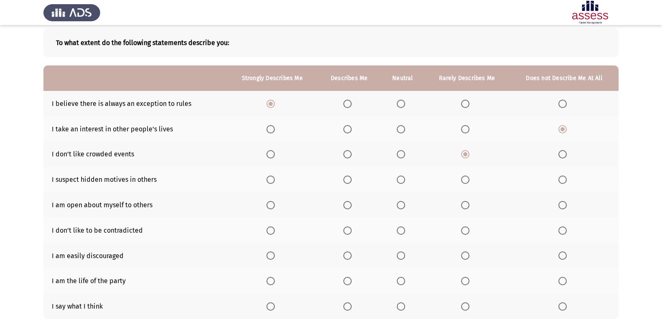
scroll to position [84, 0]
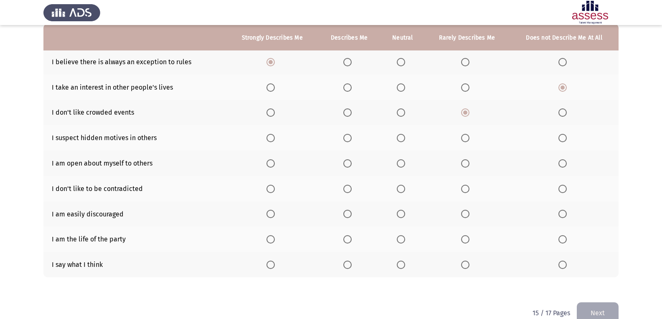
click at [464, 142] on span "Select an option" at bounding box center [465, 138] width 8 height 8
click at [464, 142] on input "Select an option" at bounding box center [465, 138] width 8 height 8
click at [562, 165] on span "Select an option" at bounding box center [562, 164] width 8 height 8
click at [562, 165] on input "Select an option" at bounding box center [562, 164] width 8 height 8
click at [465, 188] on span "Select an option" at bounding box center [465, 189] width 8 height 8
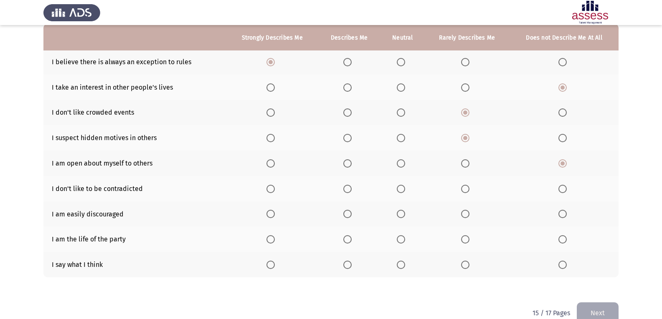
click at [465, 188] on input "Select an option" at bounding box center [465, 189] width 8 height 8
click at [400, 214] on span "Select an option" at bounding box center [401, 214] width 8 height 8
click at [400, 214] on input "Select an option" at bounding box center [401, 214] width 8 height 8
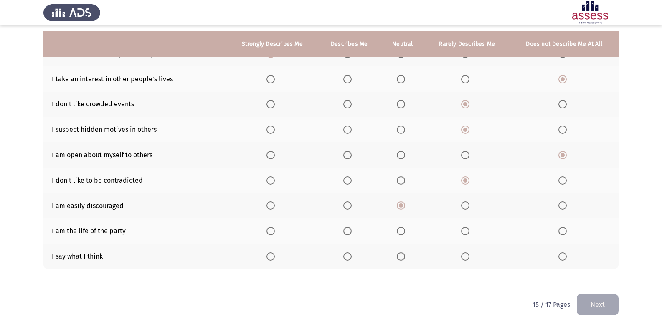
scroll to position [100, 0]
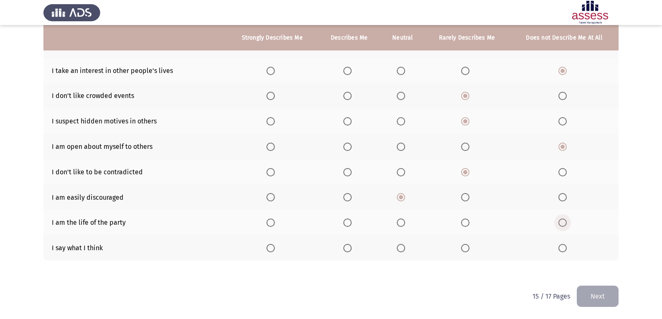
click at [558, 222] on span "Select an option" at bounding box center [562, 223] width 8 height 8
click at [558, 222] on input "Select an option" at bounding box center [562, 223] width 8 height 8
click at [468, 251] on span "Select an option" at bounding box center [465, 248] width 8 height 8
click at [468, 251] on input "Select an option" at bounding box center [465, 248] width 8 height 8
click at [588, 296] on button "Next" at bounding box center [598, 296] width 42 height 21
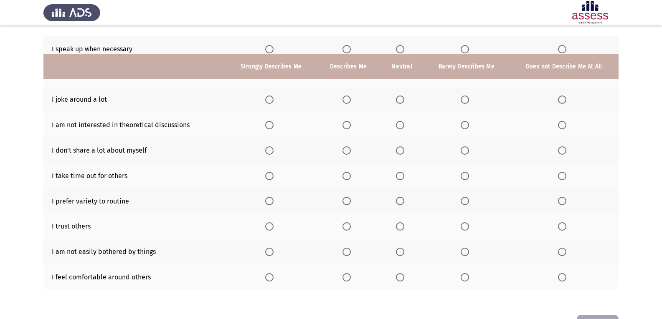
scroll to position [126, 0]
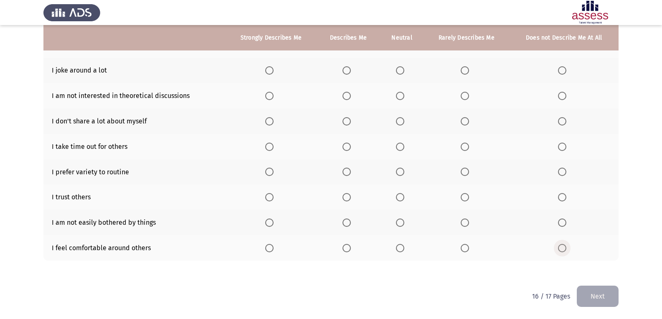
click at [563, 248] on span "Select an option" at bounding box center [562, 248] width 8 height 8
click at [563, 248] on input "Select an option" at bounding box center [562, 248] width 8 height 8
click at [564, 220] on span "Select an option" at bounding box center [562, 223] width 8 height 8
click at [564, 220] on input "Select an option" at bounding box center [562, 223] width 8 height 8
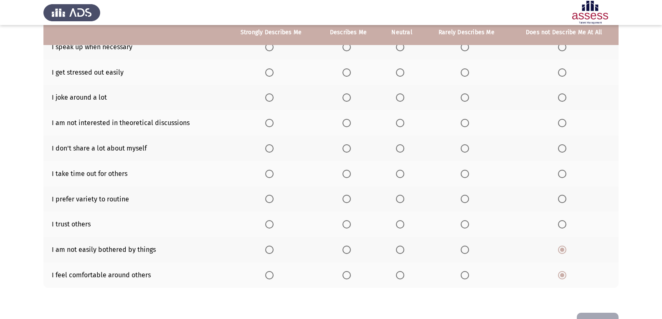
scroll to position [84, 0]
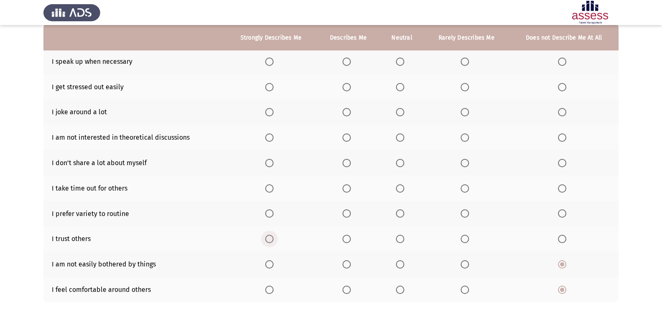
click at [269, 238] on span "Select an option" at bounding box center [269, 239] width 8 height 8
click at [269, 238] on input "Select an option" at bounding box center [269, 239] width 8 height 8
drag, startPoint x: 557, startPoint y: 235, endPoint x: 564, endPoint y: 237, distance: 7.4
click at [564, 237] on th at bounding box center [563, 238] width 109 height 25
click at [564, 237] on span "Select an option" at bounding box center [562, 239] width 8 height 8
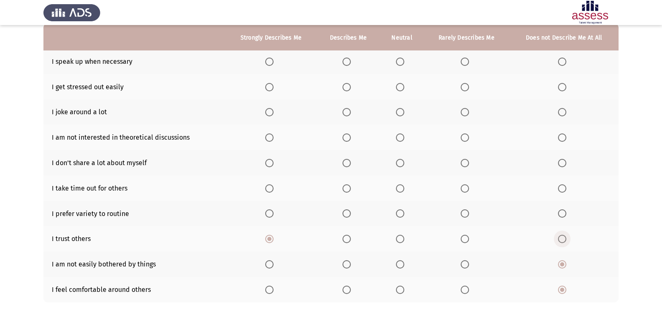
click at [564, 237] on input "Select an option" at bounding box center [562, 239] width 8 height 8
click at [561, 215] on span "Select an option" at bounding box center [562, 214] width 8 height 8
click at [561, 215] on input "Select an option" at bounding box center [562, 214] width 8 height 8
click at [464, 163] on span "Select an option" at bounding box center [465, 163] width 8 height 8
click at [464, 163] on input "Select an option" at bounding box center [465, 163] width 8 height 8
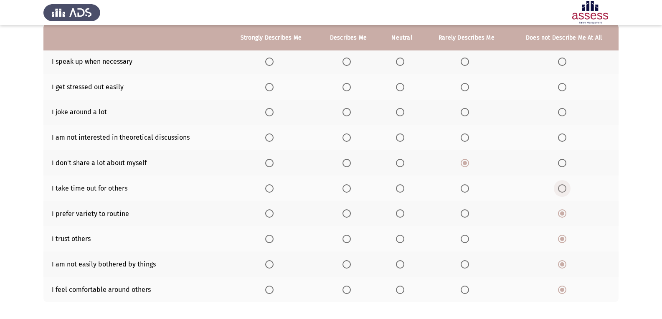
click at [564, 192] on span "Select an option" at bounding box center [562, 189] width 8 height 8
click at [564, 192] on input "Select an option" at bounding box center [562, 189] width 8 height 8
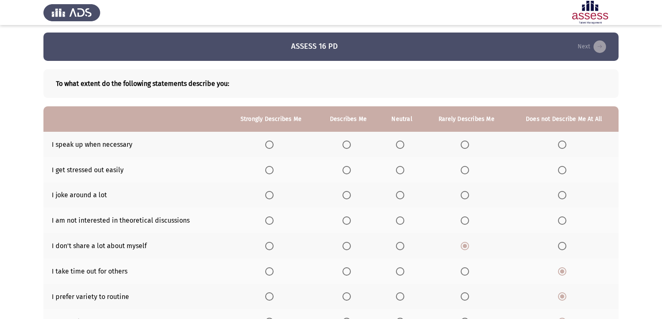
scroll to position [0, 0]
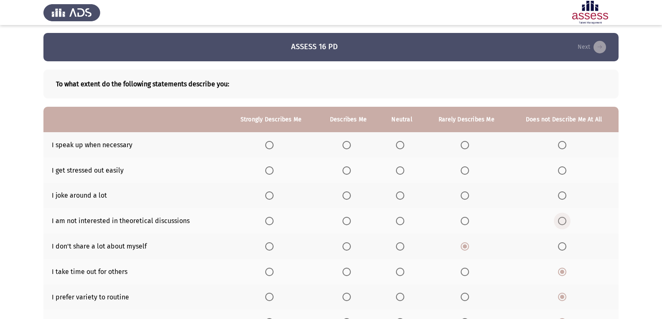
click at [561, 221] on span "Select an option" at bounding box center [562, 221] width 8 height 8
click at [561, 221] on input "Select an option" at bounding box center [562, 221] width 8 height 8
click at [560, 195] on span "Select an option" at bounding box center [562, 196] width 8 height 8
click at [560, 195] on input "Select an option" at bounding box center [562, 196] width 8 height 8
click at [465, 171] on span "Select an option" at bounding box center [465, 171] width 8 height 8
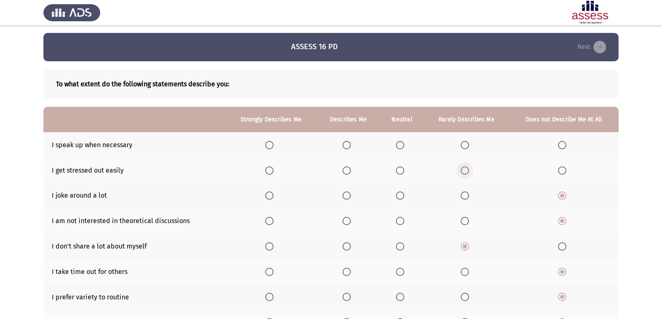
click at [465, 171] on input "Select an option" at bounding box center [465, 171] width 8 height 8
click at [347, 146] on span "Select an option" at bounding box center [346, 145] width 8 height 8
click at [347, 146] on input "Select an option" at bounding box center [346, 145] width 8 height 8
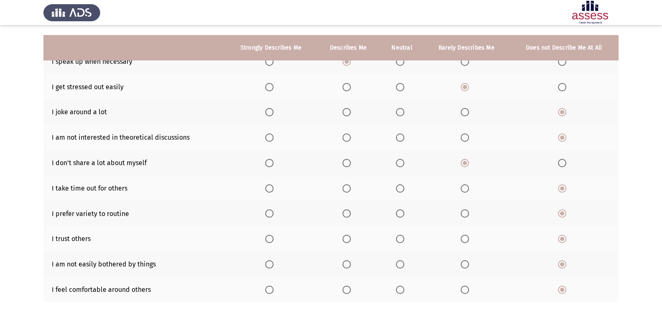
scroll to position [126, 0]
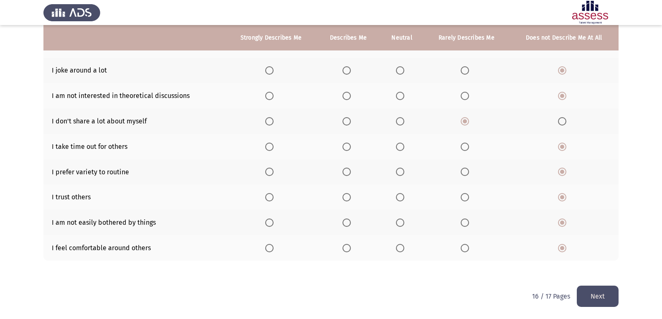
click at [588, 294] on button "Next" at bounding box center [598, 296] width 42 height 21
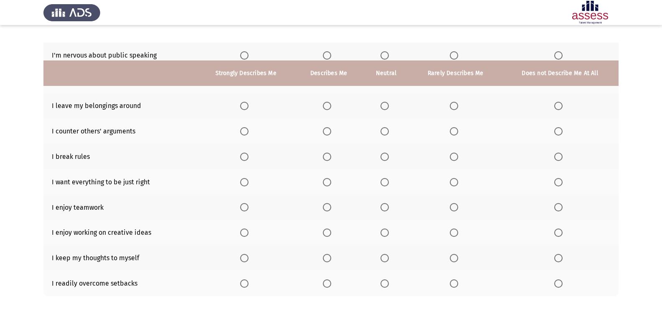
scroll to position [42, 0]
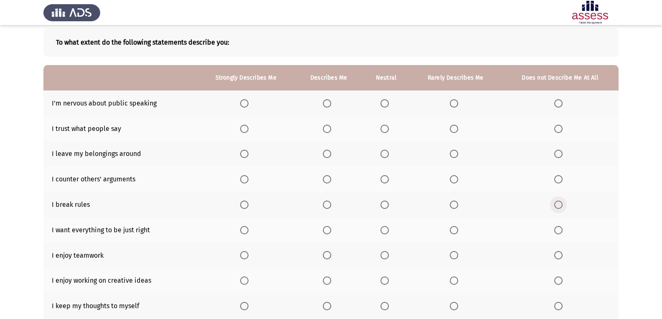
click at [560, 203] on span "Select an option" at bounding box center [558, 205] width 8 height 8
click at [560, 203] on input "Select an option" at bounding box center [558, 205] width 8 height 8
click at [329, 103] on span "Select an option" at bounding box center [327, 103] width 8 height 8
click at [329, 103] on input "Select an option" at bounding box center [327, 103] width 8 height 8
drag, startPoint x: 553, startPoint y: 128, endPoint x: 555, endPoint y: 137, distance: 8.4
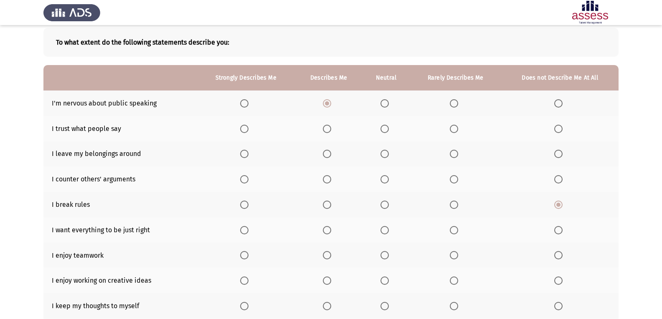
click at [554, 130] on th at bounding box center [559, 128] width 117 height 25
click at [556, 133] on span "Select an option" at bounding box center [558, 129] width 8 height 8
click at [556, 133] on input "Select an option" at bounding box center [558, 129] width 8 height 8
click at [459, 154] on label "Select an option" at bounding box center [456, 154] width 12 height 8
click at [458, 154] on input "Select an option" at bounding box center [454, 154] width 8 height 8
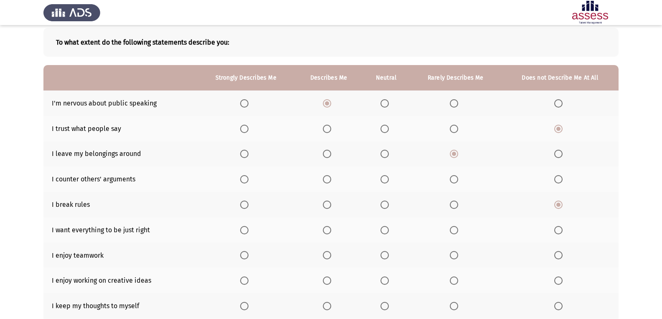
click at [556, 180] on span "Select an option" at bounding box center [558, 179] width 8 height 8
click at [556, 180] on input "Select an option" at bounding box center [558, 179] width 8 height 8
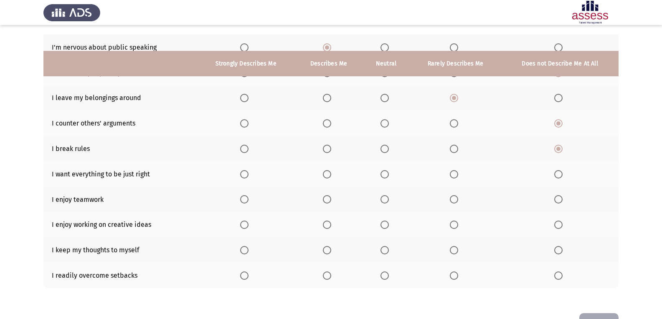
scroll to position [126, 0]
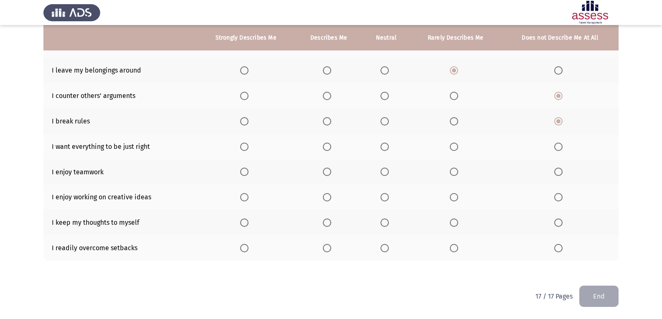
click at [330, 147] on span "Select an option" at bounding box center [327, 147] width 8 height 8
click at [330, 147] on input "Select an option" at bounding box center [327, 147] width 8 height 8
click at [246, 171] on span "Select an option" at bounding box center [244, 172] width 8 height 8
click at [246, 171] on input "Select an option" at bounding box center [244, 172] width 8 height 8
click at [244, 195] on span "Select an option" at bounding box center [244, 197] width 8 height 8
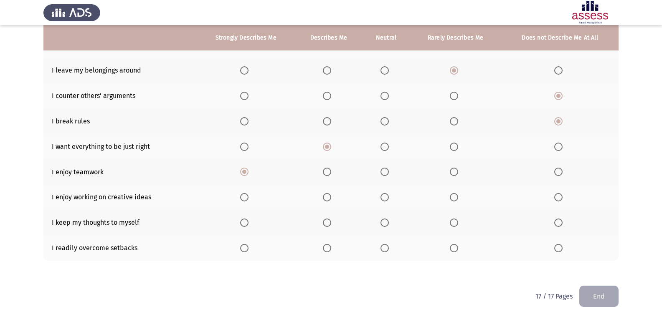
click at [244, 195] on input "Select an option" at bounding box center [244, 197] width 8 height 8
click at [247, 223] on span "Select an option" at bounding box center [244, 223] width 8 height 8
click at [247, 223] on input "Select an option" at bounding box center [244, 223] width 8 height 8
click at [247, 246] on span "Select an option" at bounding box center [244, 248] width 8 height 8
click at [247, 246] on input "Select an option" at bounding box center [244, 248] width 8 height 8
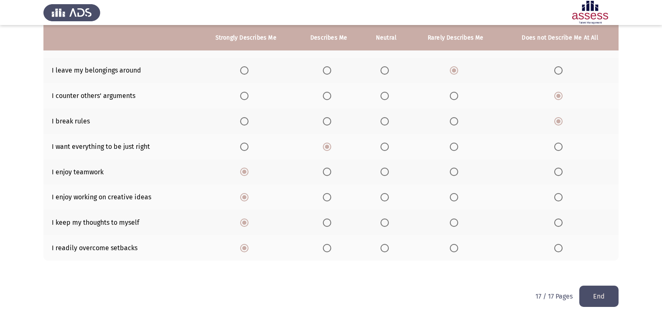
click at [608, 297] on button "End" at bounding box center [598, 296] width 39 height 21
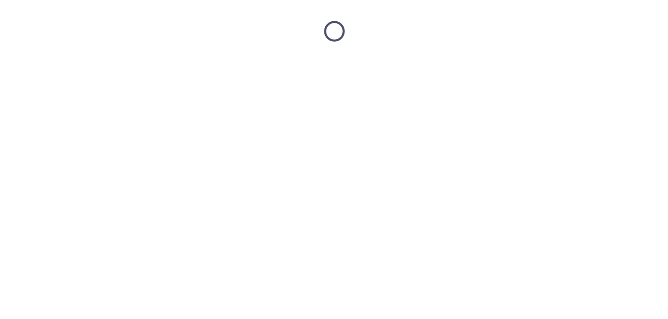
scroll to position [0, 0]
